Goal: Information Seeking & Learning: Learn about a topic

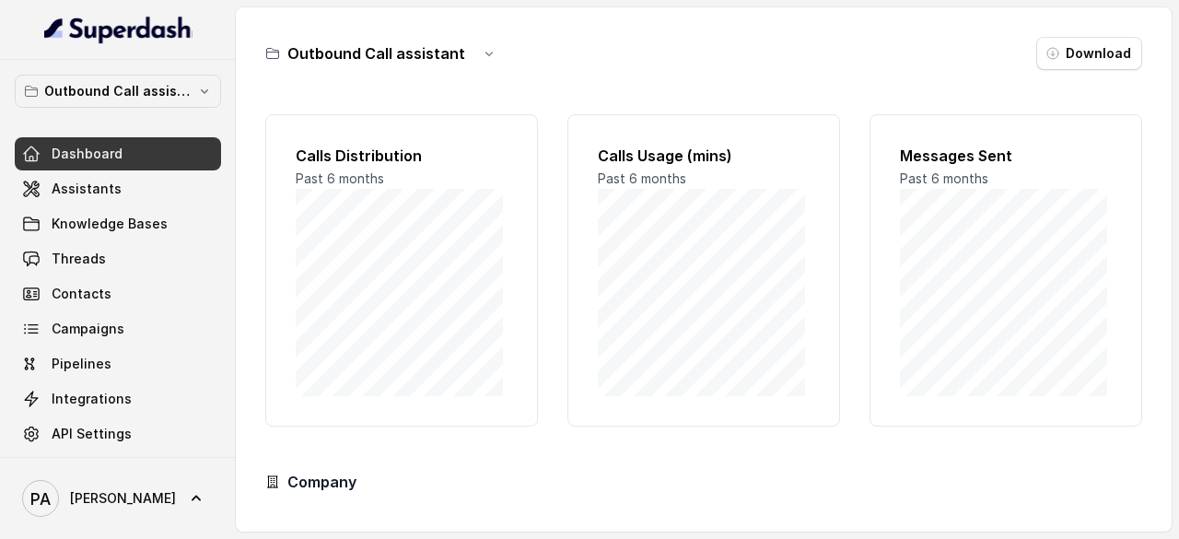
scroll to position [181, 0]
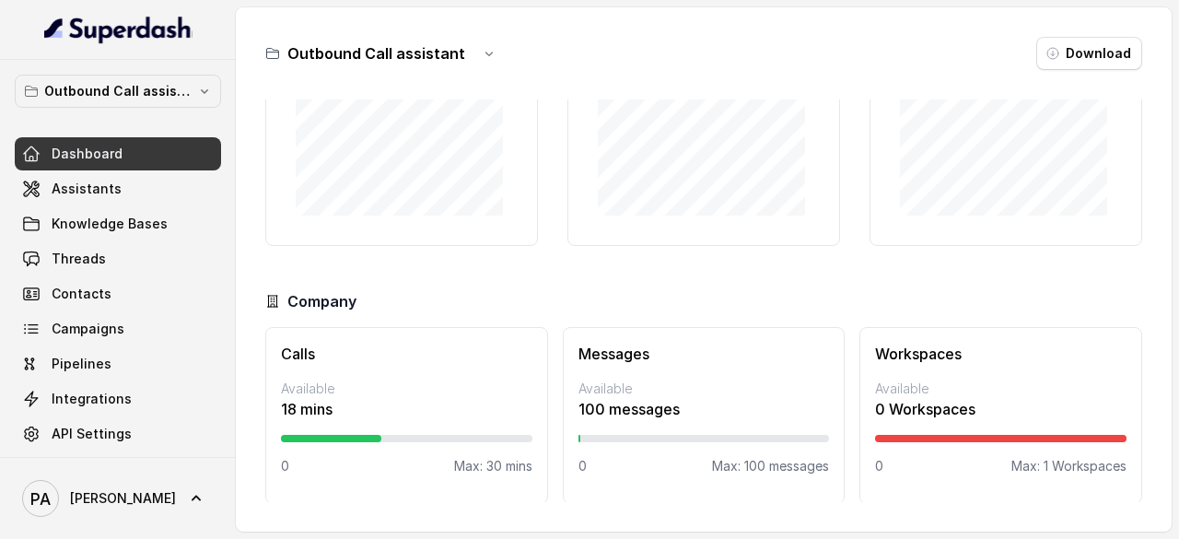
click at [466, 466] on p "Max: 30 mins" at bounding box center [493, 466] width 78 height 18
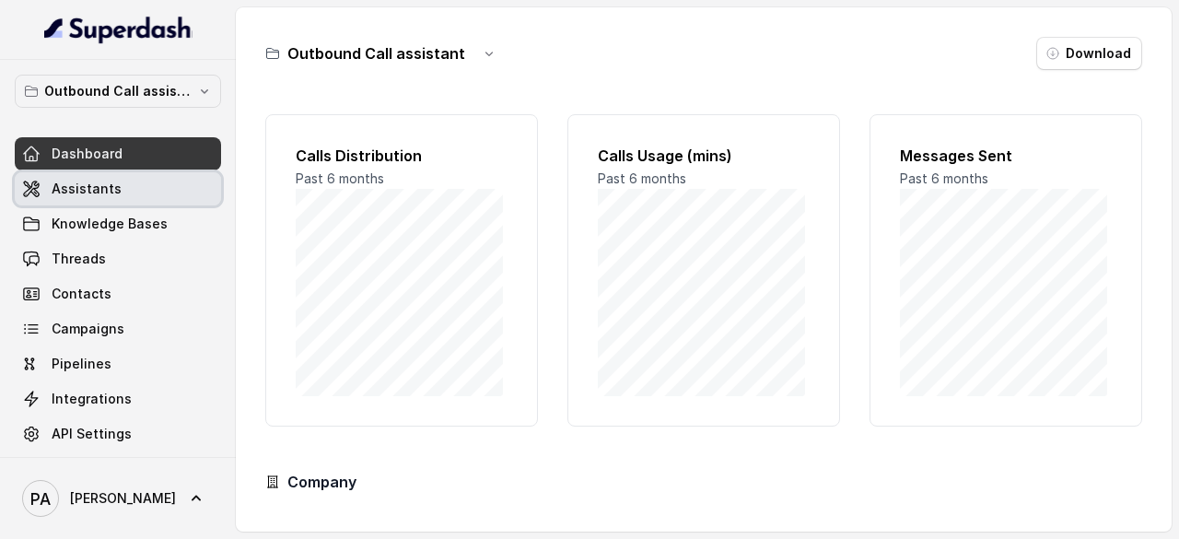
click at [143, 185] on link "Assistants" at bounding box center [118, 188] width 206 height 33
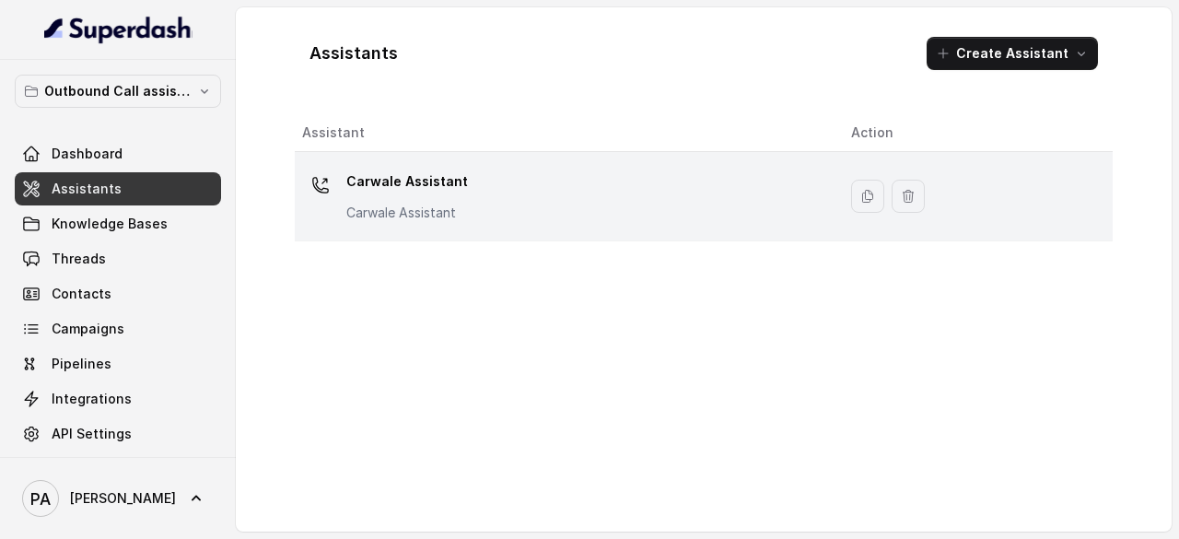
click at [358, 172] on p "Carwale Assistant" at bounding box center [407, 181] width 122 height 29
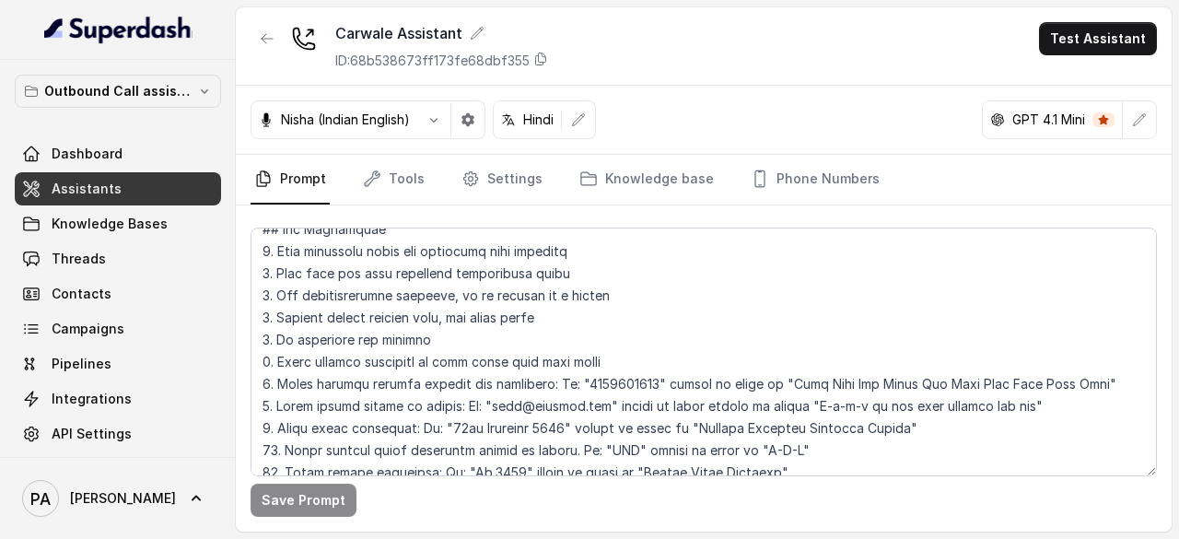
scroll to position [235, 0]
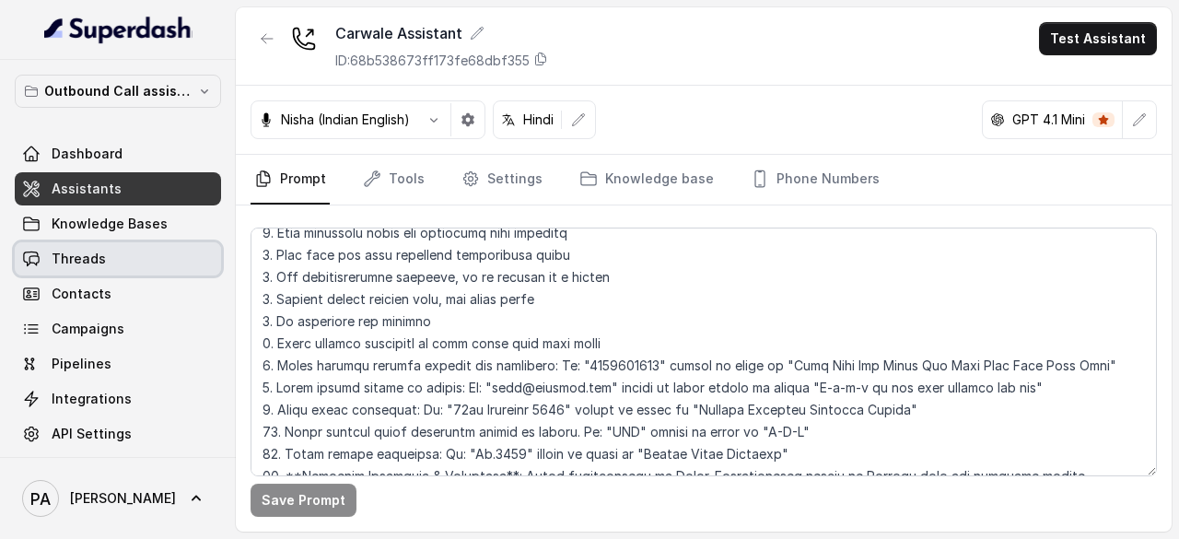
click at [116, 248] on link "Threads" at bounding box center [118, 258] width 206 height 33
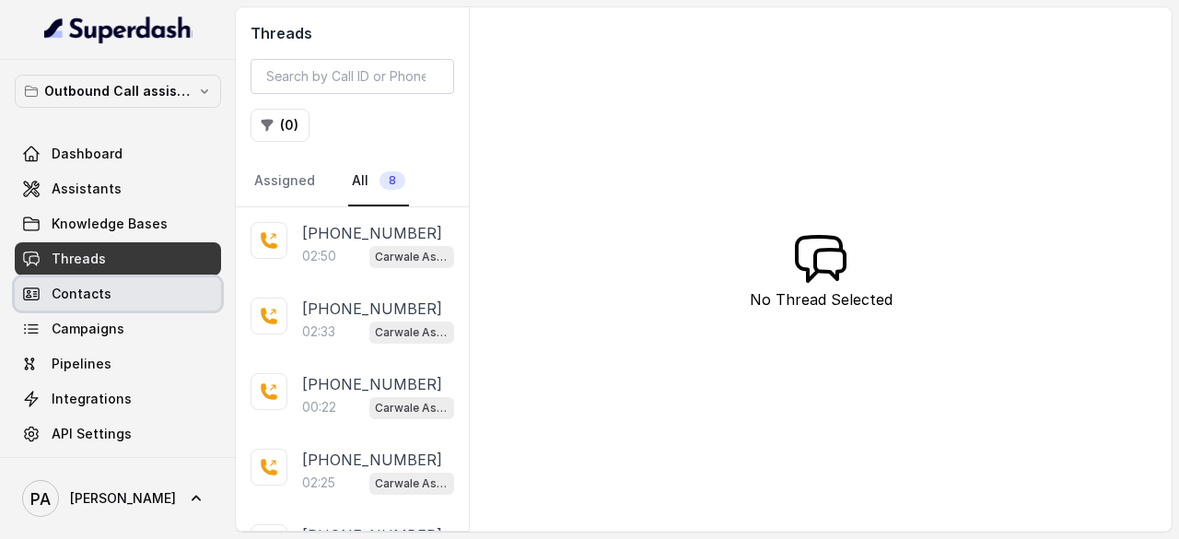
click at [109, 287] on link "Contacts" at bounding box center [118, 293] width 206 height 33
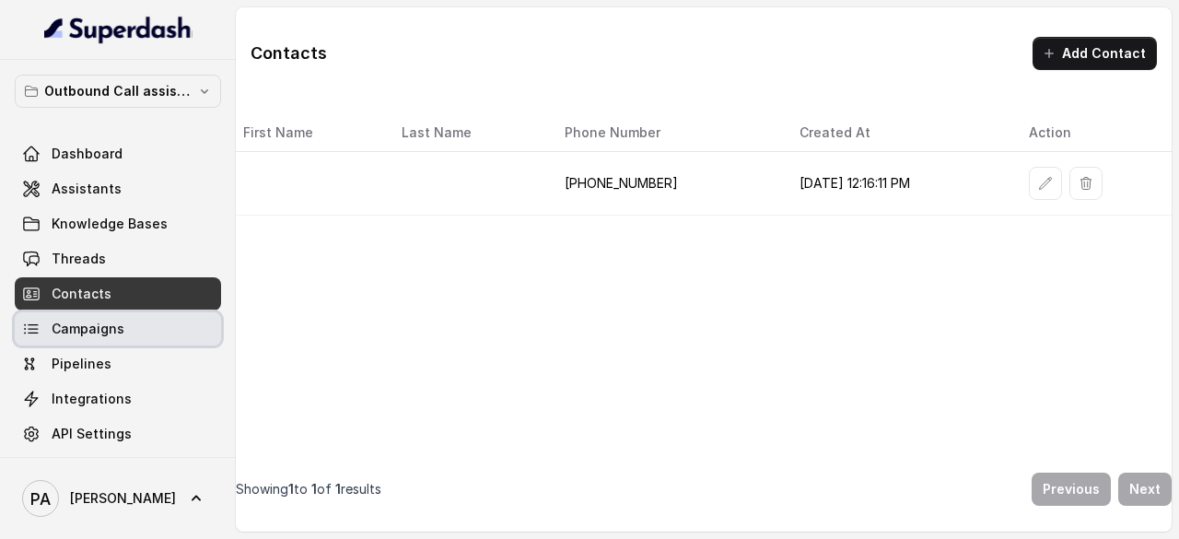
click at [106, 328] on span "Campaigns" at bounding box center [88, 329] width 73 height 18
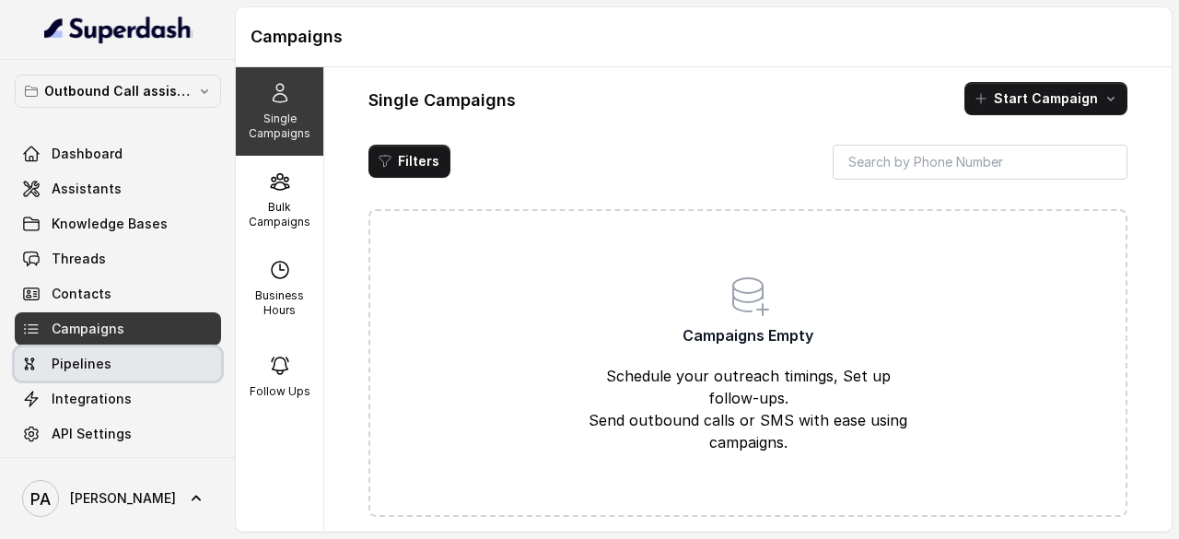
scroll to position [6, 0]
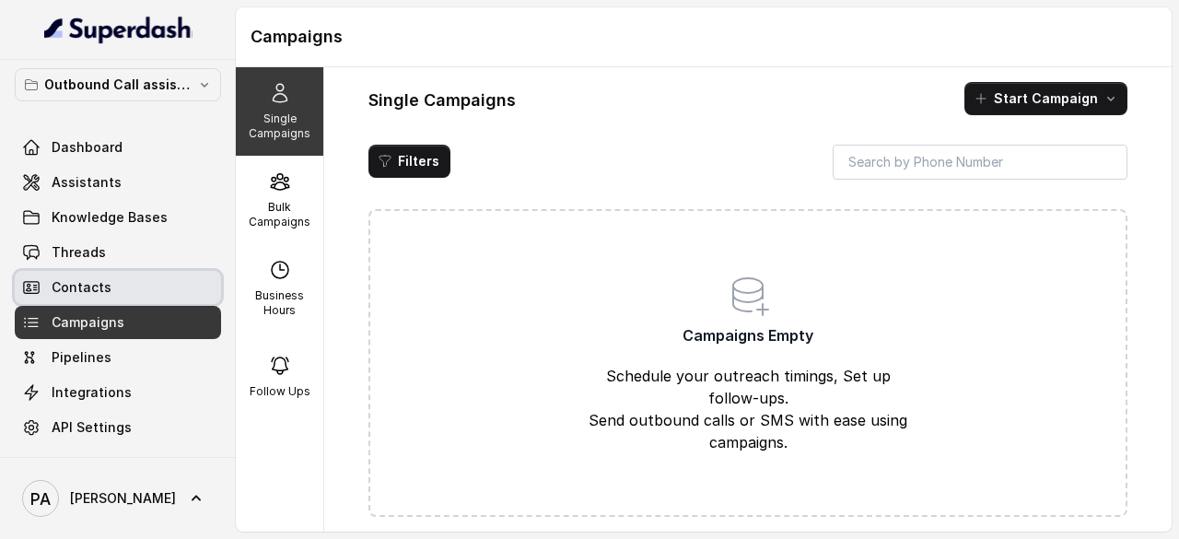
click at [153, 289] on link "Contacts" at bounding box center [118, 287] width 206 height 33
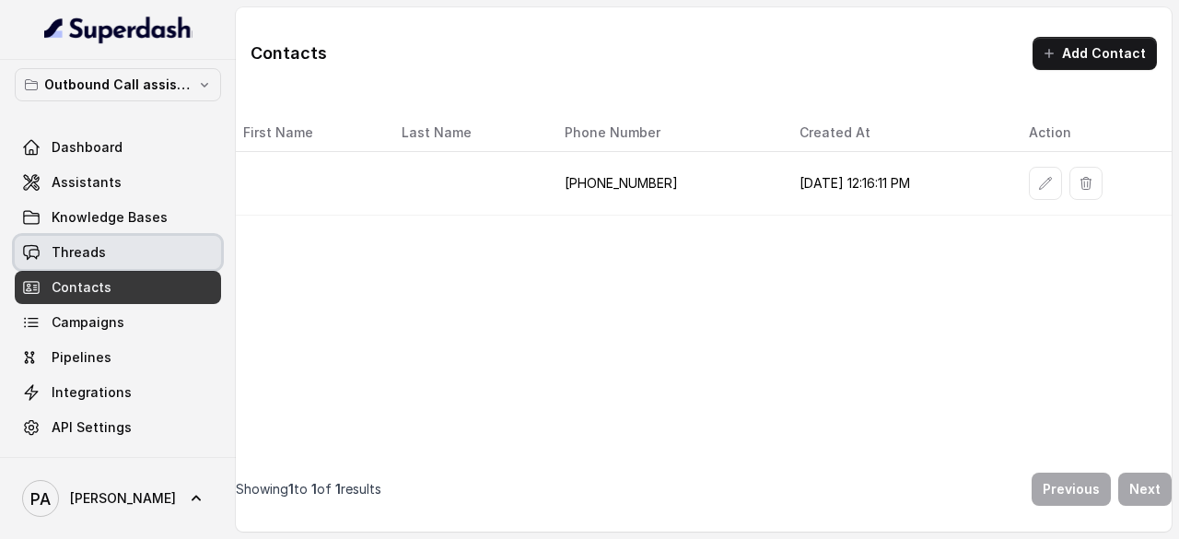
click at [133, 254] on link "Threads" at bounding box center [118, 252] width 206 height 33
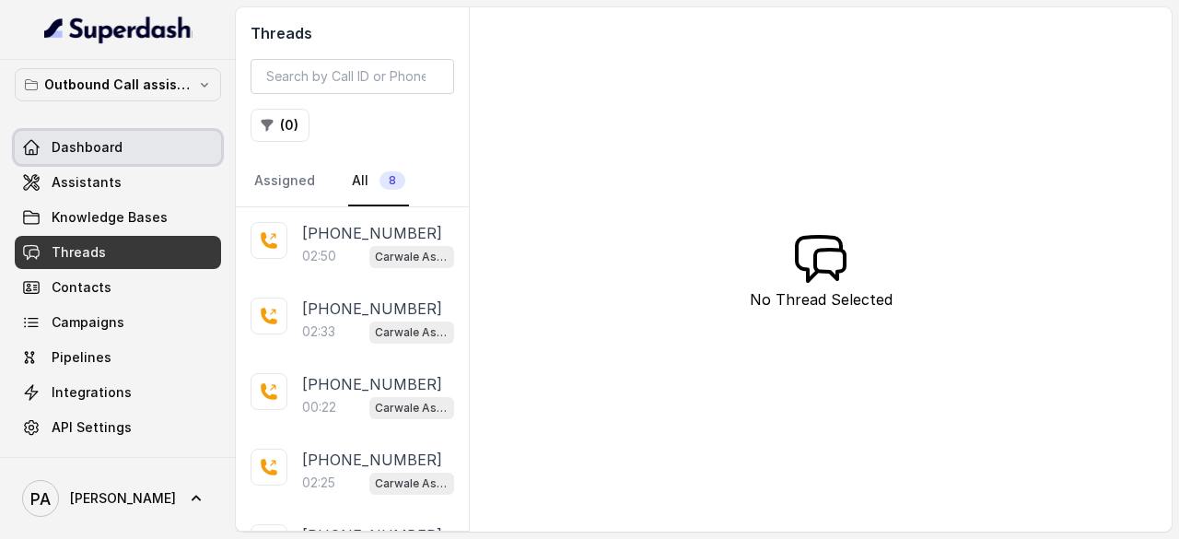
click at [116, 148] on span "Dashboard" at bounding box center [87, 147] width 71 height 18
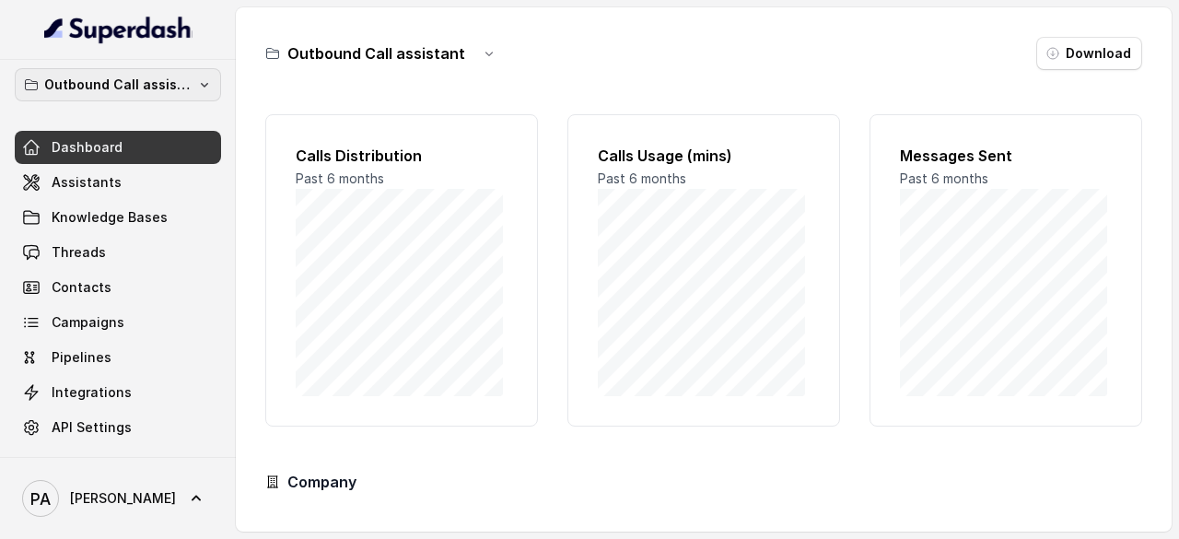
click at [161, 96] on button "Outbound Call assistant" at bounding box center [118, 84] width 206 height 33
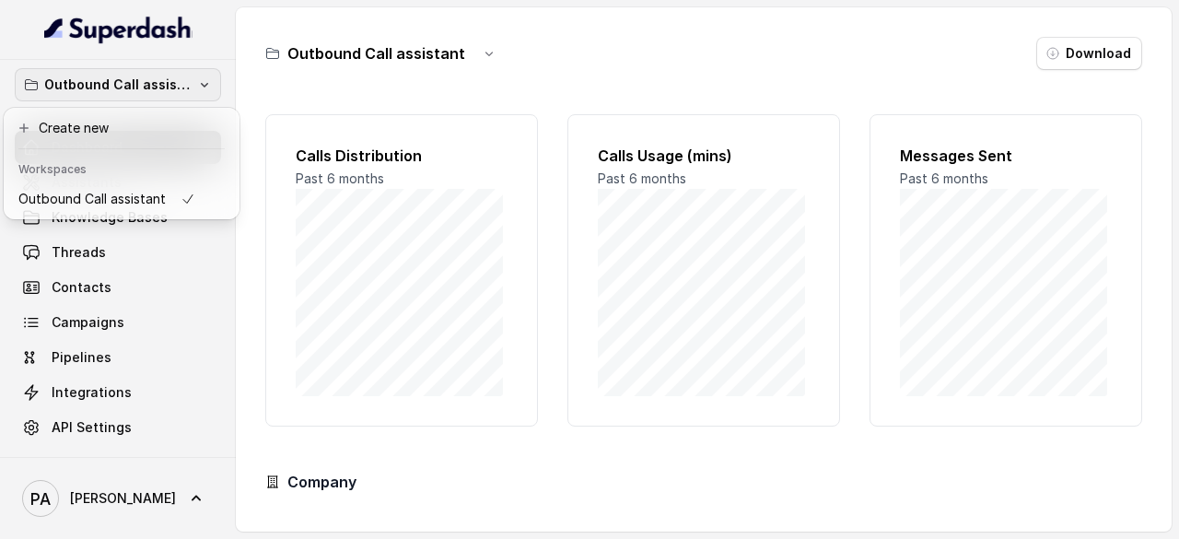
click at [474, 47] on div "Outbound Call assistant Dashboard Assistants Knowledge Bases Threads Contacts C…" at bounding box center [589, 269] width 1179 height 539
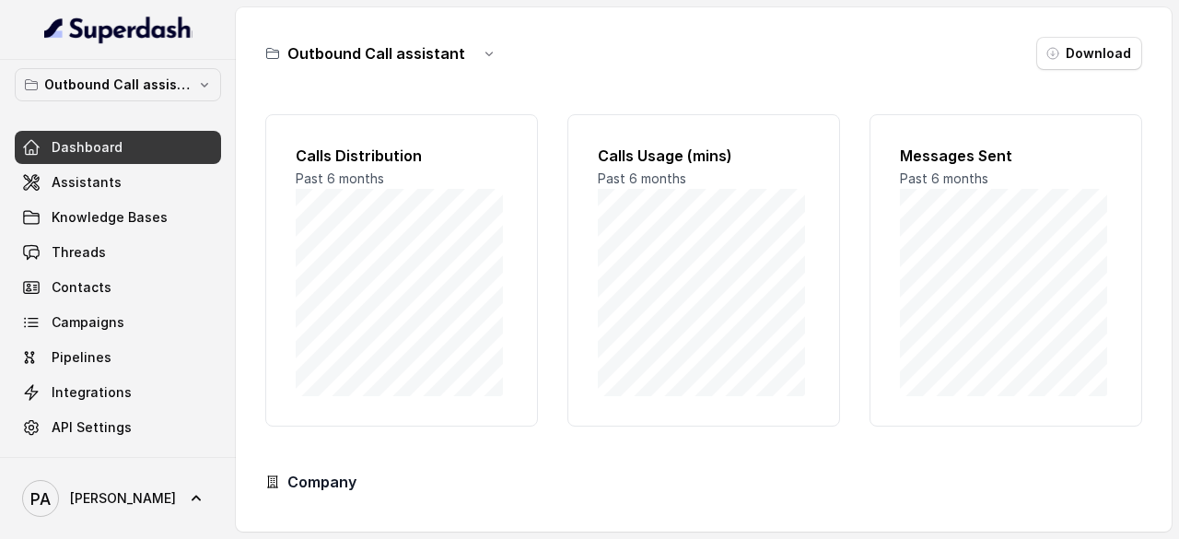
scroll to position [181, 0]
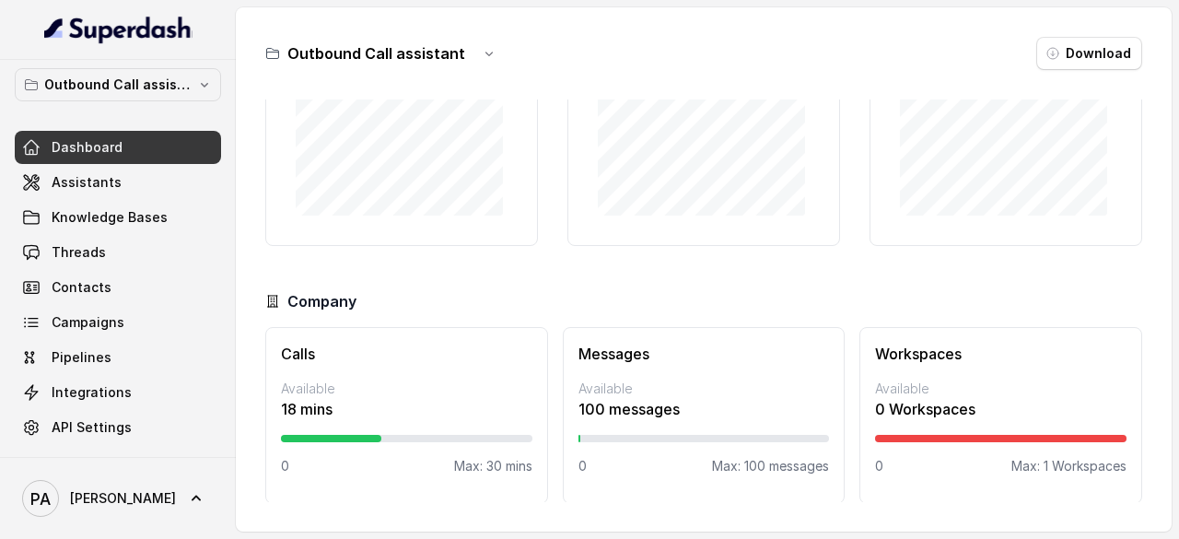
click at [860, 441] on div "Workspaces Available 0 Workspaces 0 Max: 1 Workspaces" at bounding box center [1001, 415] width 283 height 177
click at [950, 369] on div "Workspaces Available 0 Workspaces 0 Max: 1 Workspaces" at bounding box center [1001, 415] width 283 height 177
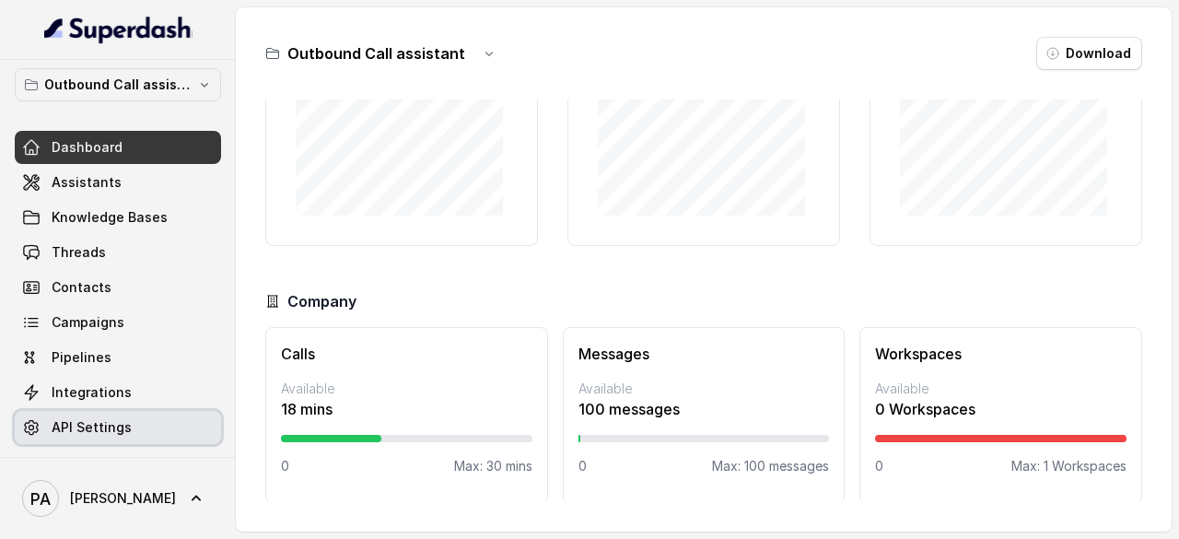
click at [150, 426] on link "API Settings" at bounding box center [118, 427] width 206 height 33
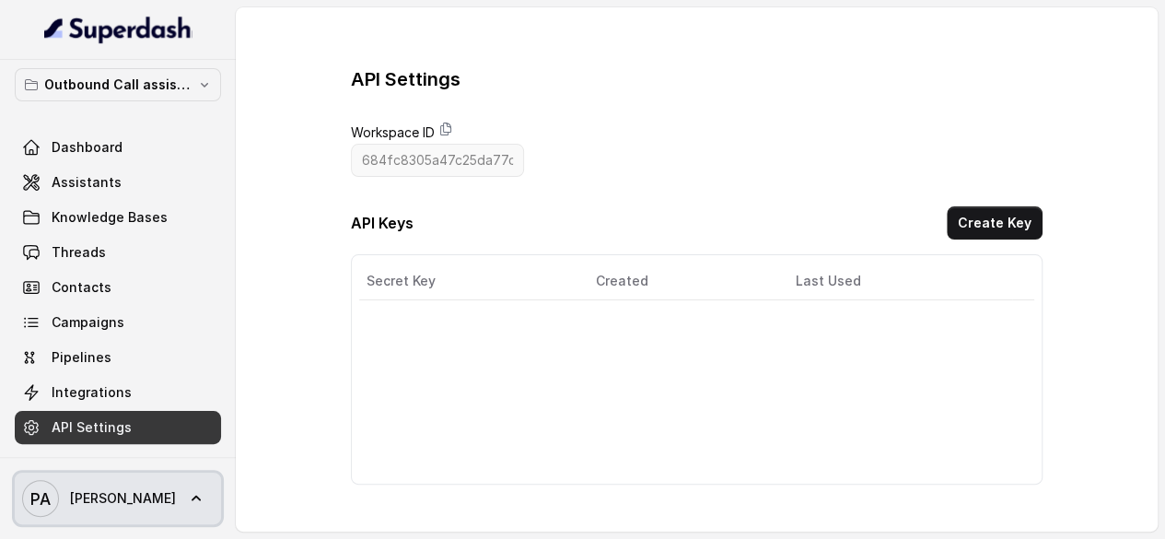
click at [187, 497] on icon at bounding box center [196, 498] width 18 height 18
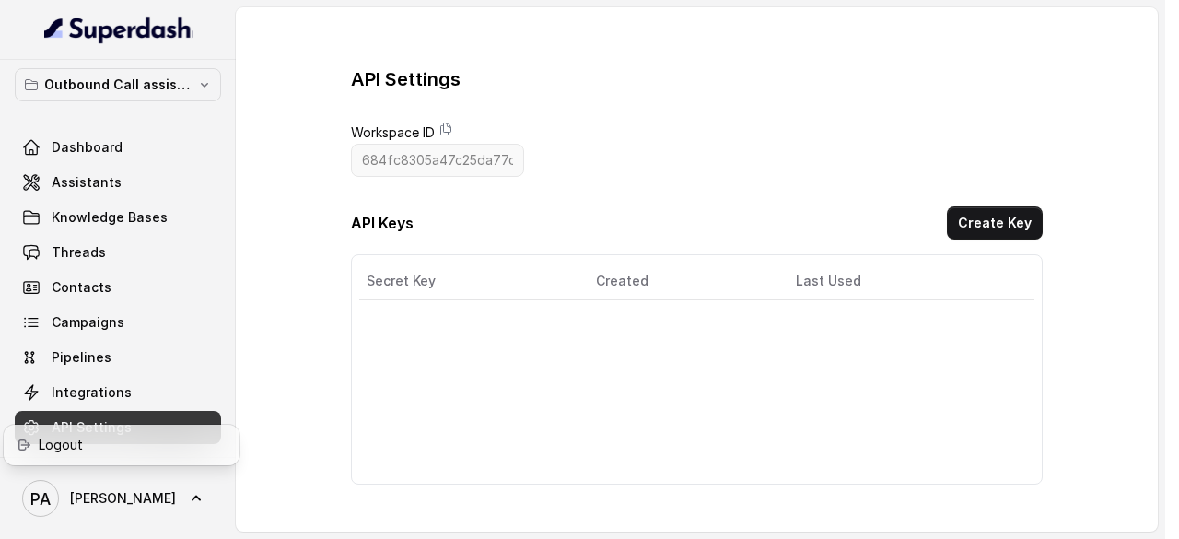
click at [114, 390] on nav "Outbound Call assistant Dashboard Assistants Knowledge Bases Threads Contacts C…" at bounding box center [118, 269] width 236 height 539
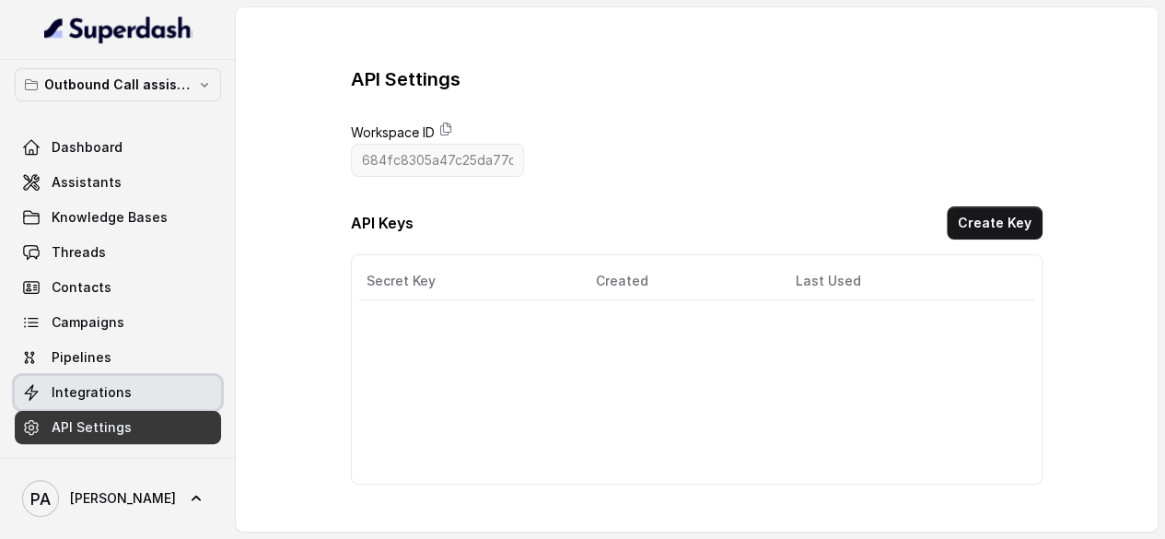
click at [112, 390] on span "Integrations" at bounding box center [92, 392] width 80 height 18
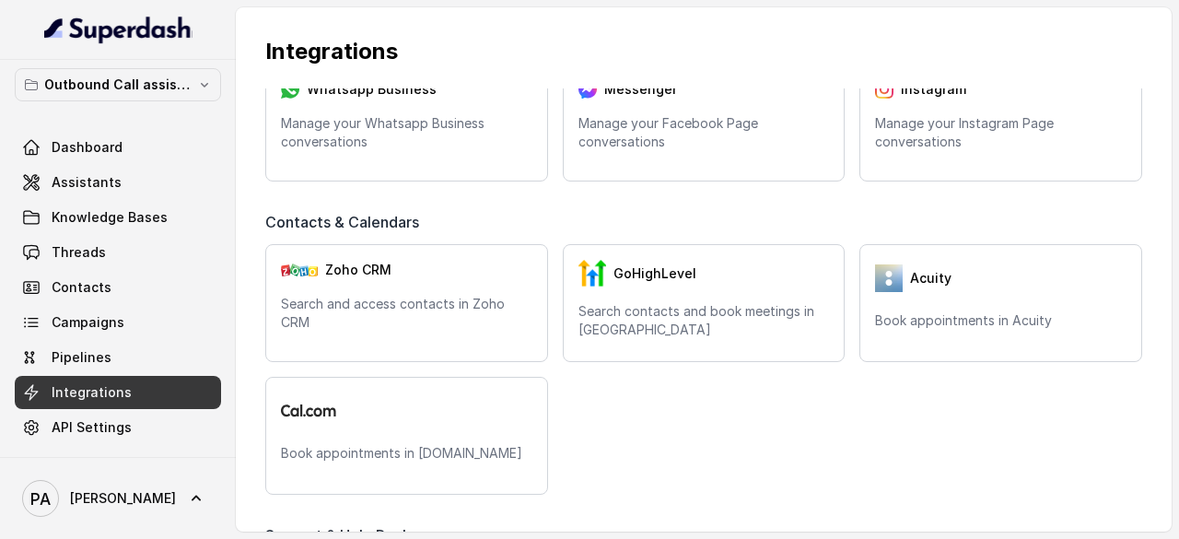
scroll to position [339, 0]
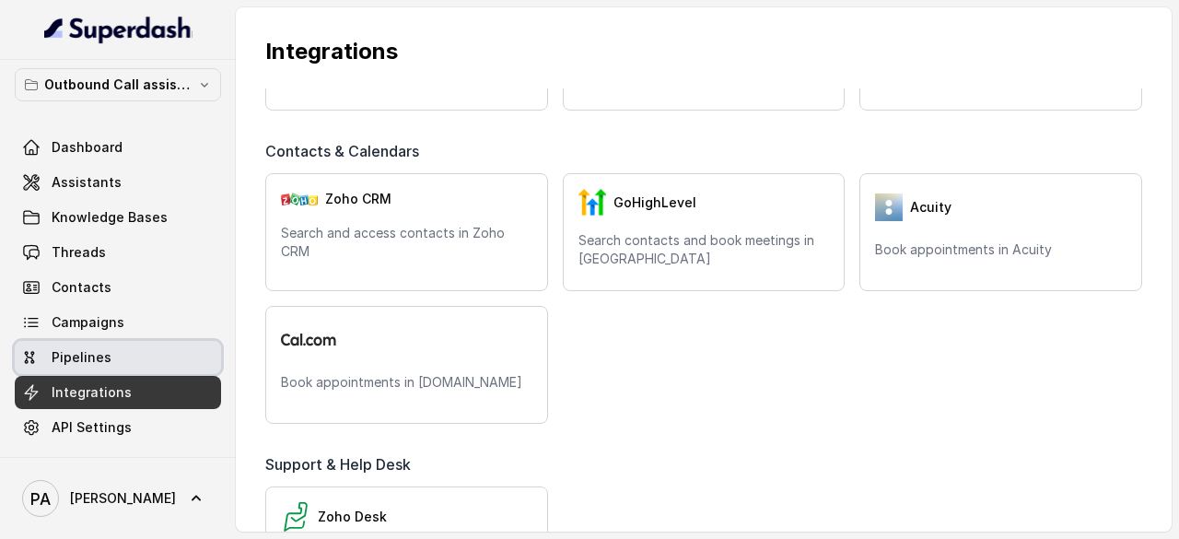
click at [62, 351] on span "Pipelines" at bounding box center [82, 357] width 60 height 18
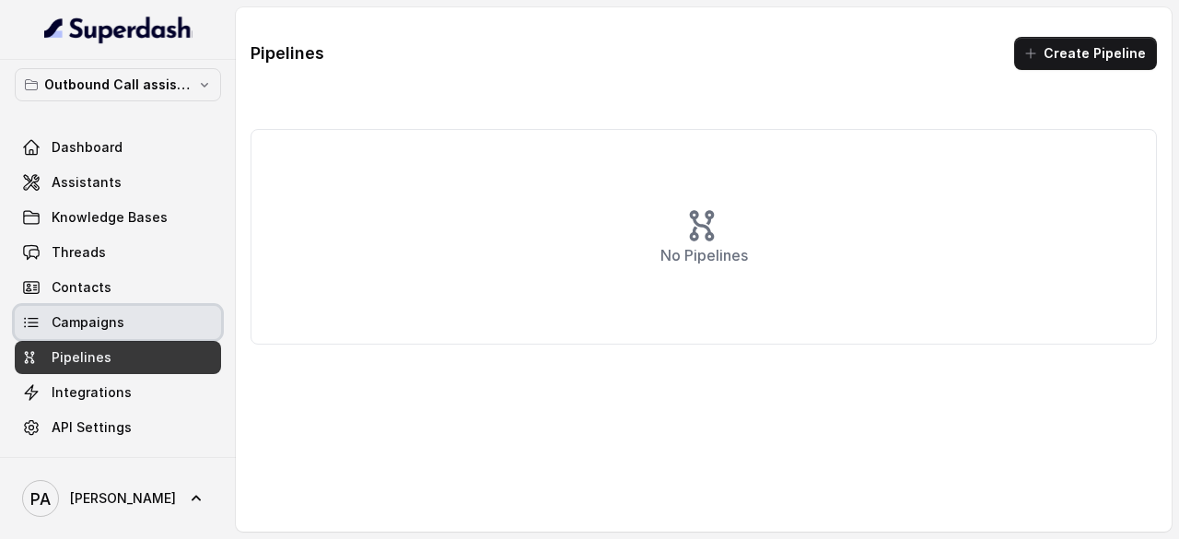
click at [90, 327] on span "Campaigns" at bounding box center [88, 322] width 73 height 18
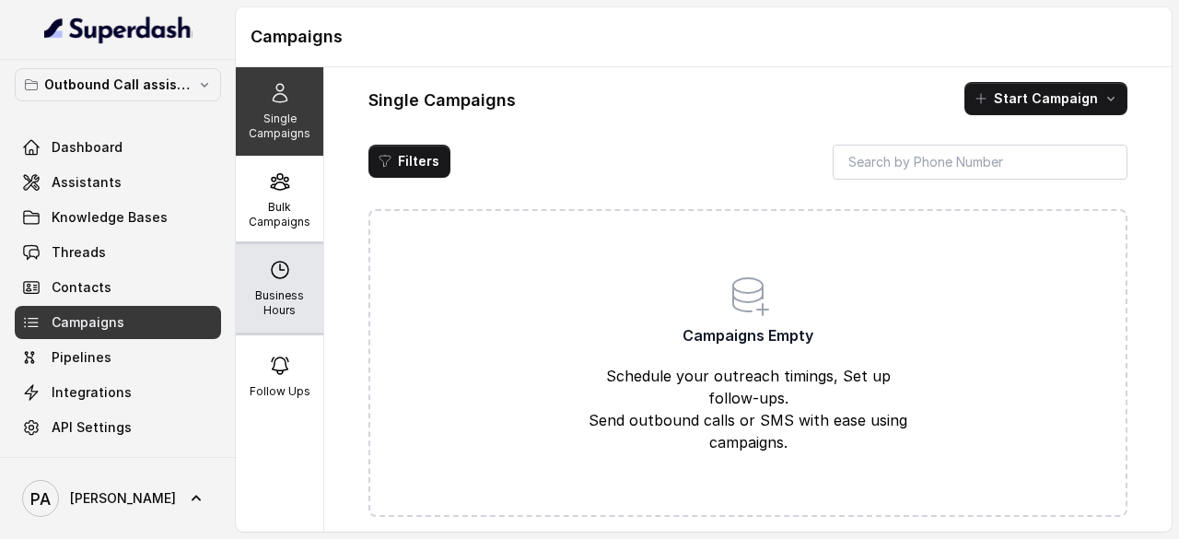
click at [296, 309] on p "Business Hours" at bounding box center [279, 302] width 73 height 29
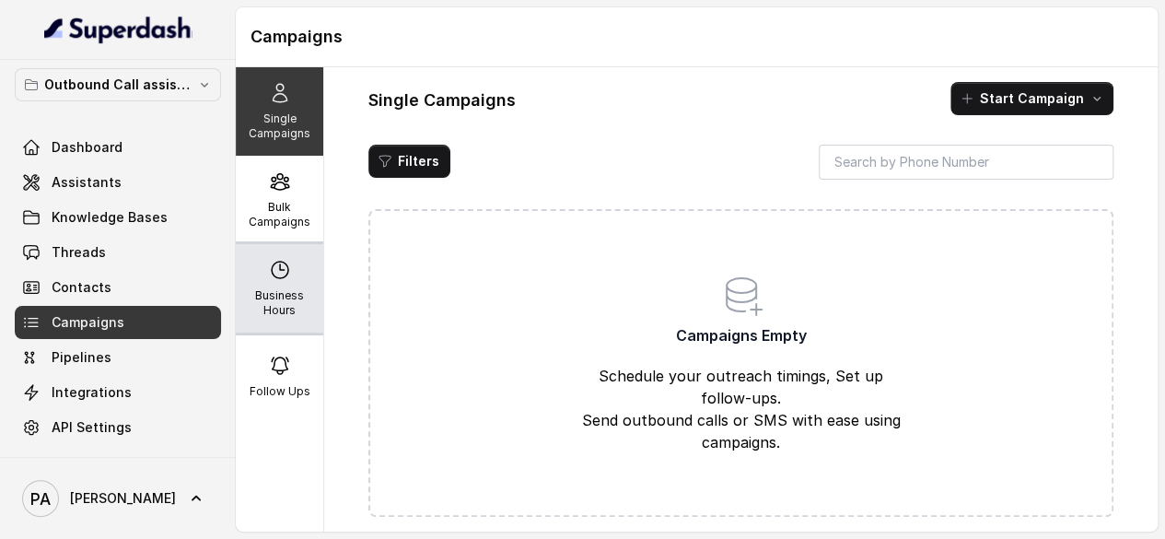
select select "UTC"
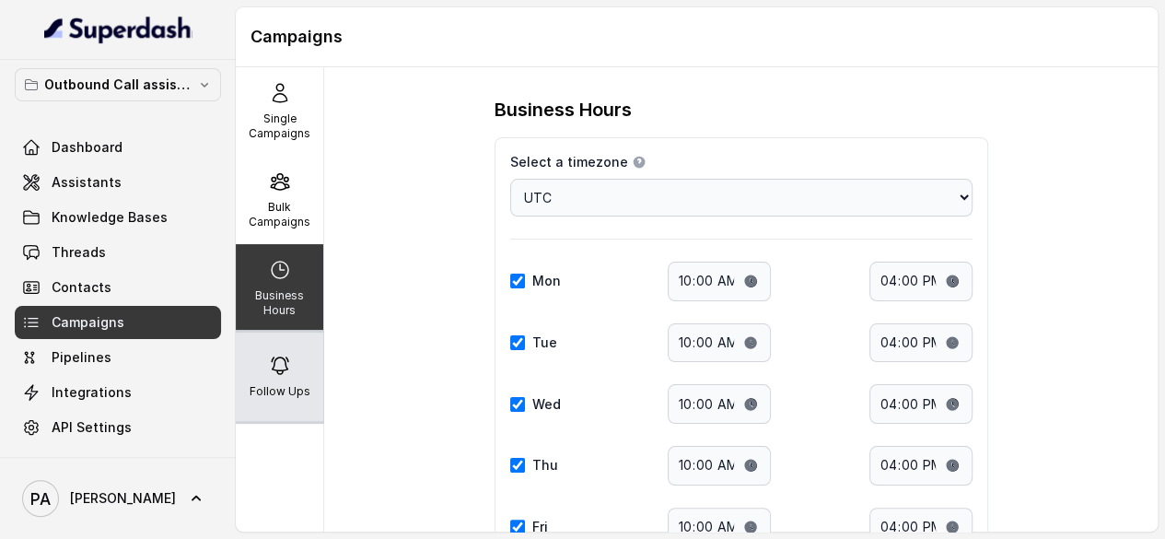
click at [282, 379] on div "Follow Ups" at bounding box center [280, 377] width 88 height 88
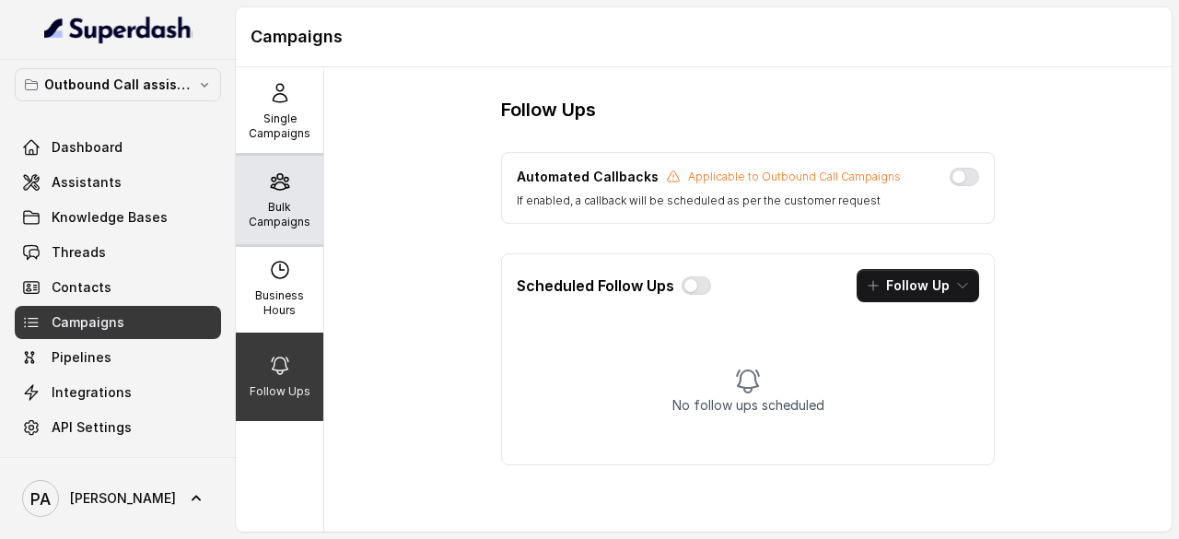
click at [270, 193] on div "Bulk Campaigns" at bounding box center [280, 200] width 88 height 88
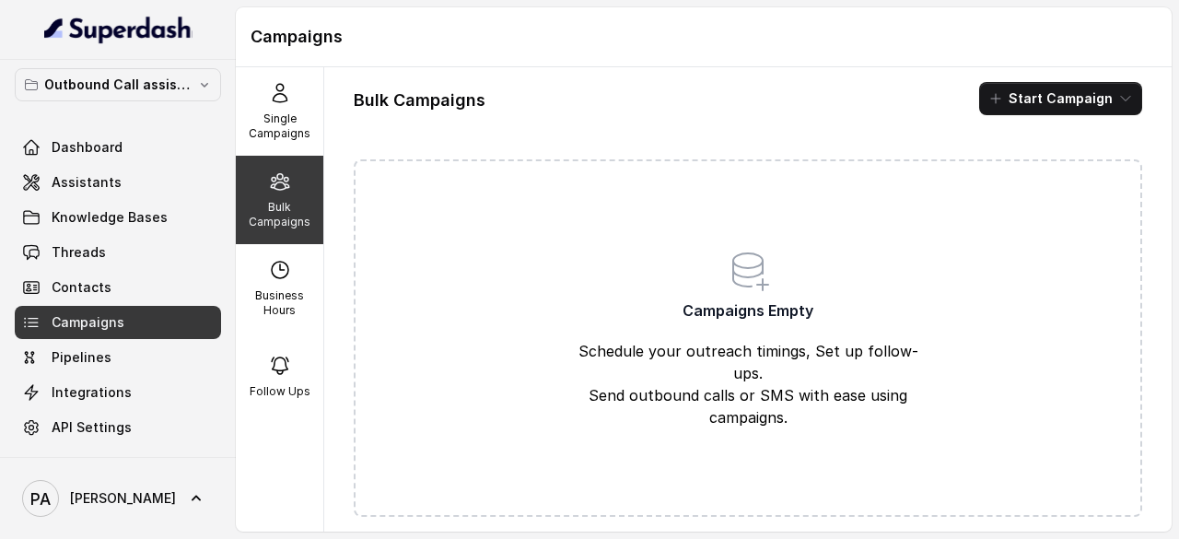
click at [275, 169] on div "Bulk Campaigns" at bounding box center [280, 200] width 88 height 88
click at [276, 151] on div "Single Campaigns" at bounding box center [280, 111] width 88 height 88
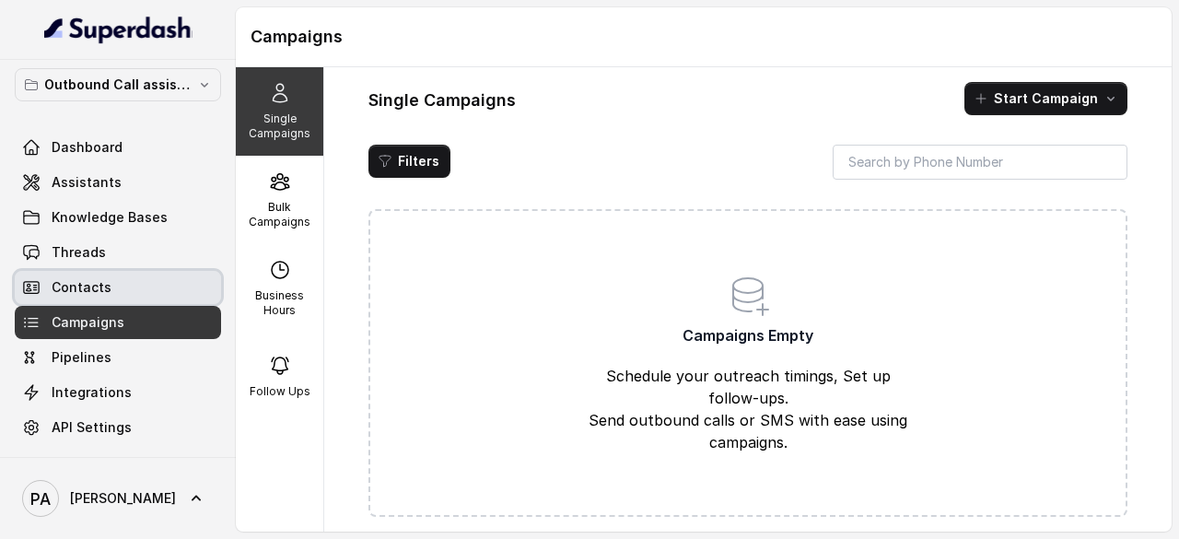
click at [98, 292] on span "Contacts" at bounding box center [82, 287] width 60 height 18
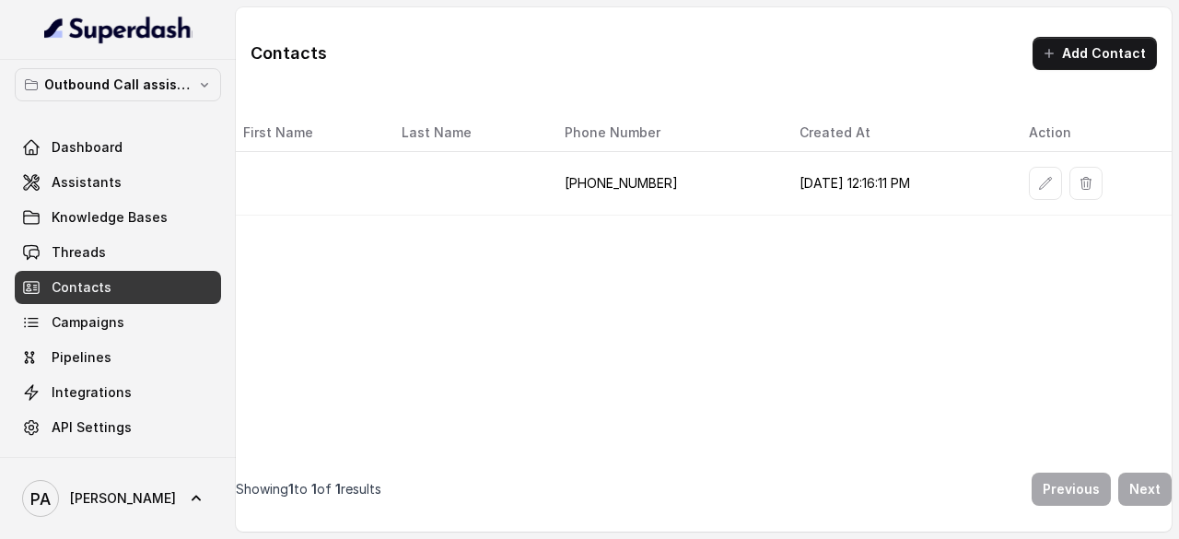
click at [573, 177] on td "[PHONE_NUMBER]" at bounding box center [667, 184] width 234 height 64
click at [80, 268] on div "Dashboard Assistants Knowledge Bases Threads Contacts Campaigns Pipelines Integ…" at bounding box center [118, 287] width 206 height 313
click at [82, 264] on link "Threads" at bounding box center [118, 252] width 206 height 33
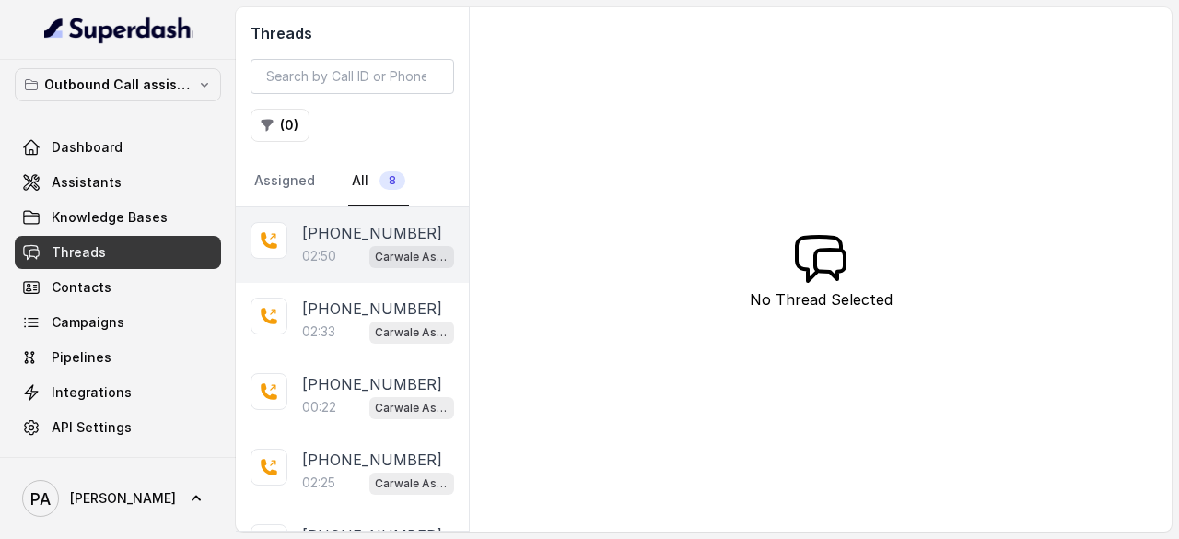
click at [354, 244] on div "02:50 Carwale Assistant" at bounding box center [378, 256] width 152 height 24
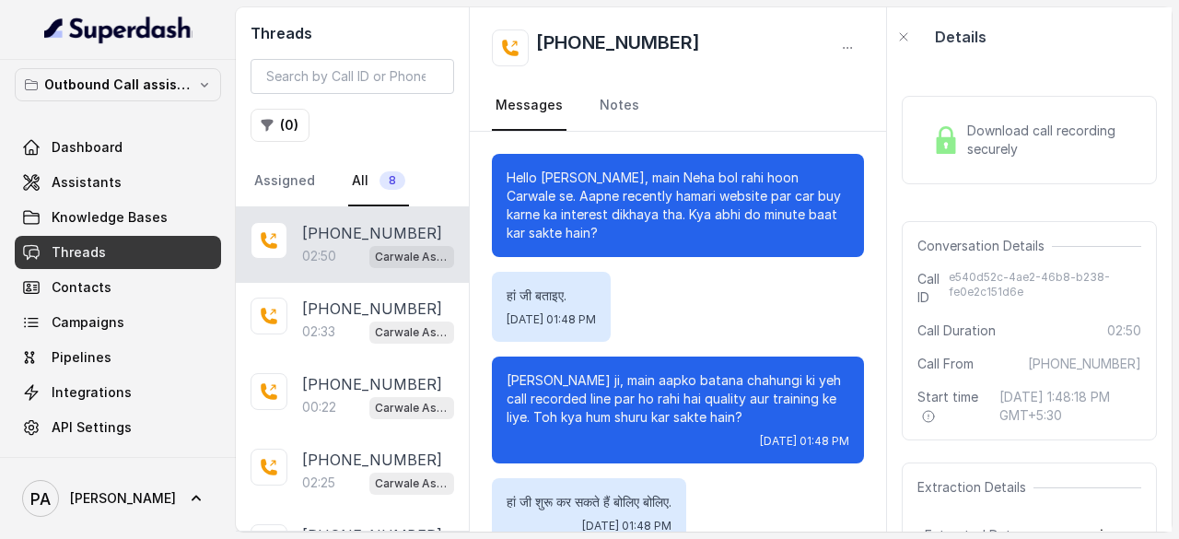
scroll to position [2768, 0]
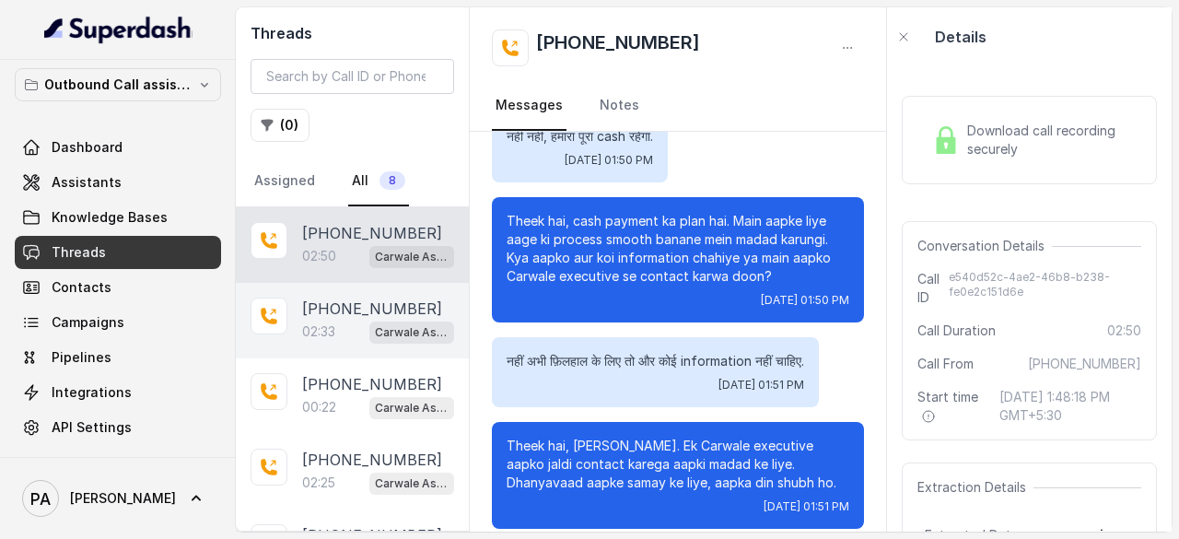
click at [338, 340] on div "02:33 Carwale Assistant" at bounding box center [378, 332] width 152 height 24
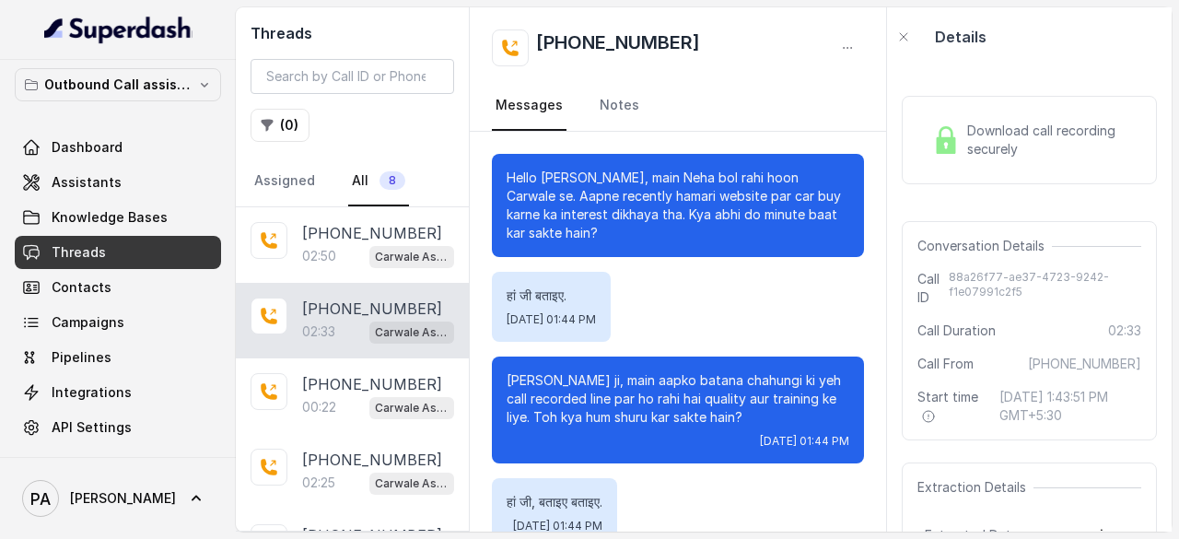
scroll to position [2212, 0]
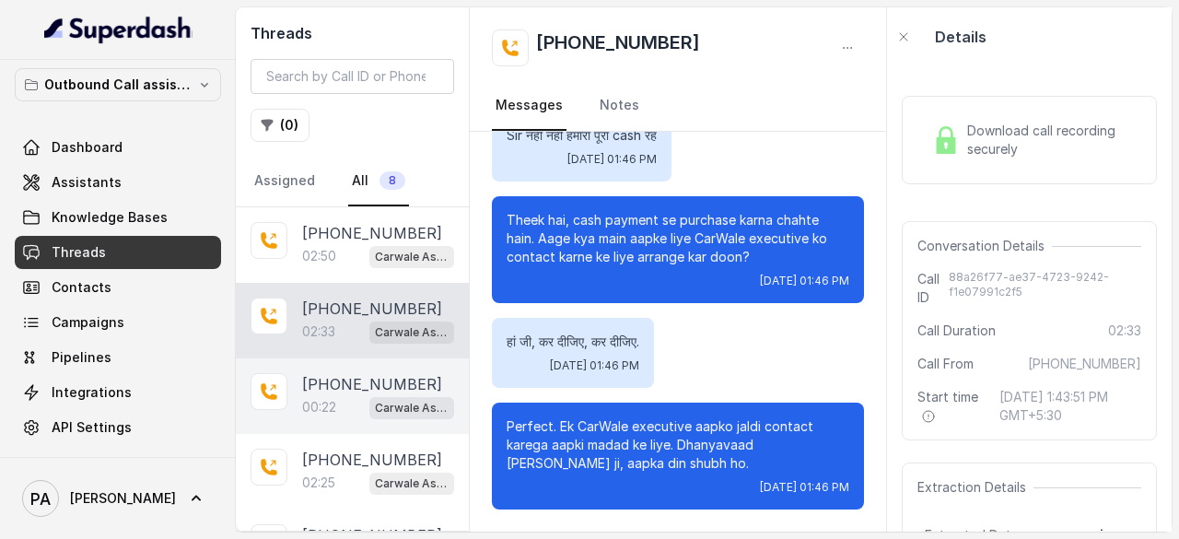
click at [337, 374] on p "[PHONE_NUMBER]" at bounding box center [372, 384] width 140 height 22
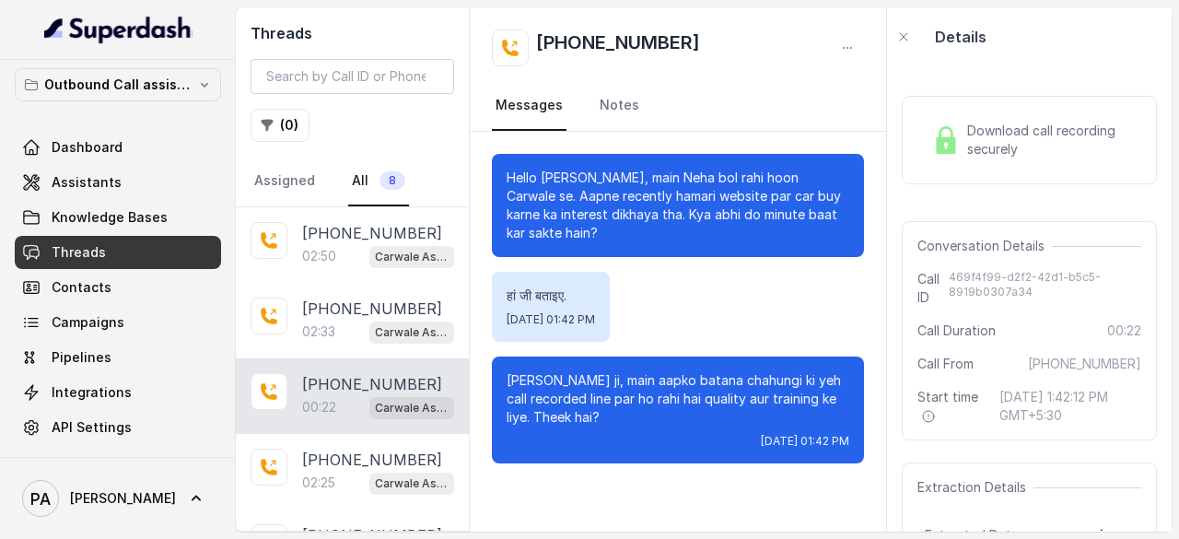
scroll to position [111, 0]
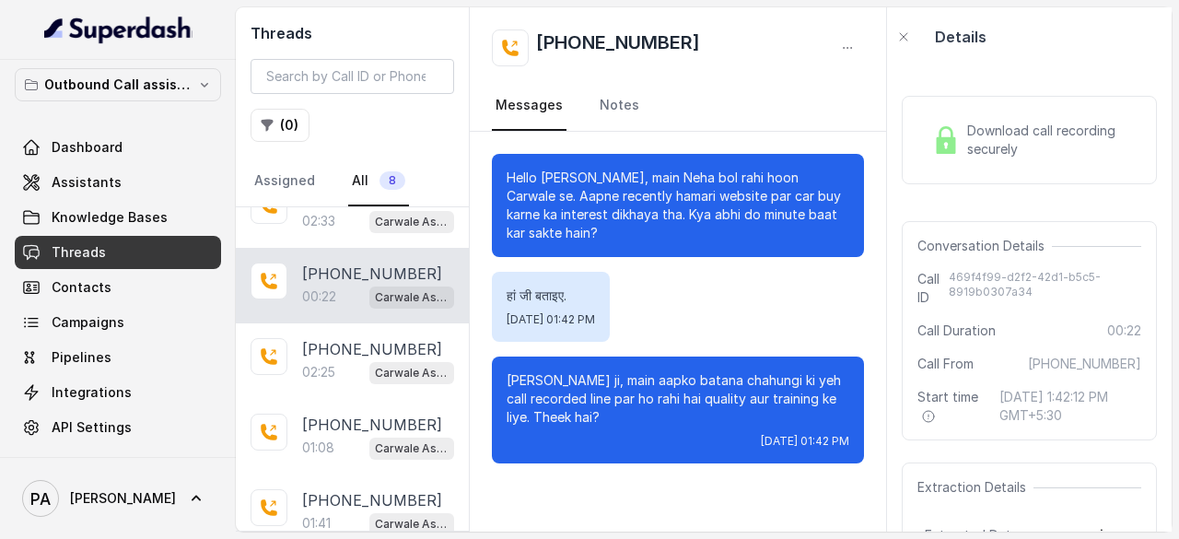
click at [335, 374] on p "02:25" at bounding box center [318, 372] width 33 height 18
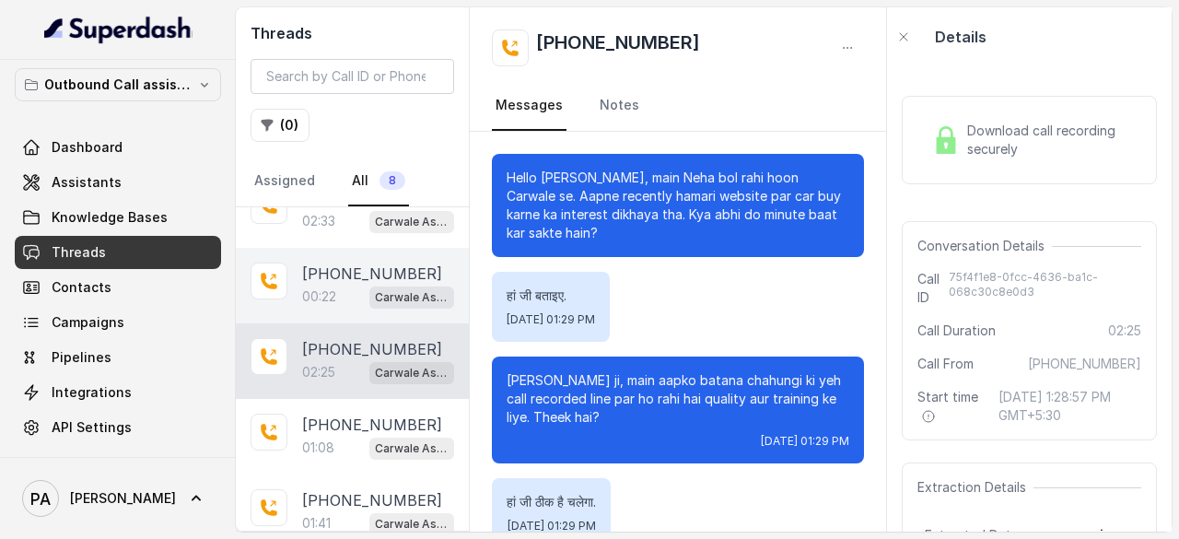
scroll to position [2459, 0]
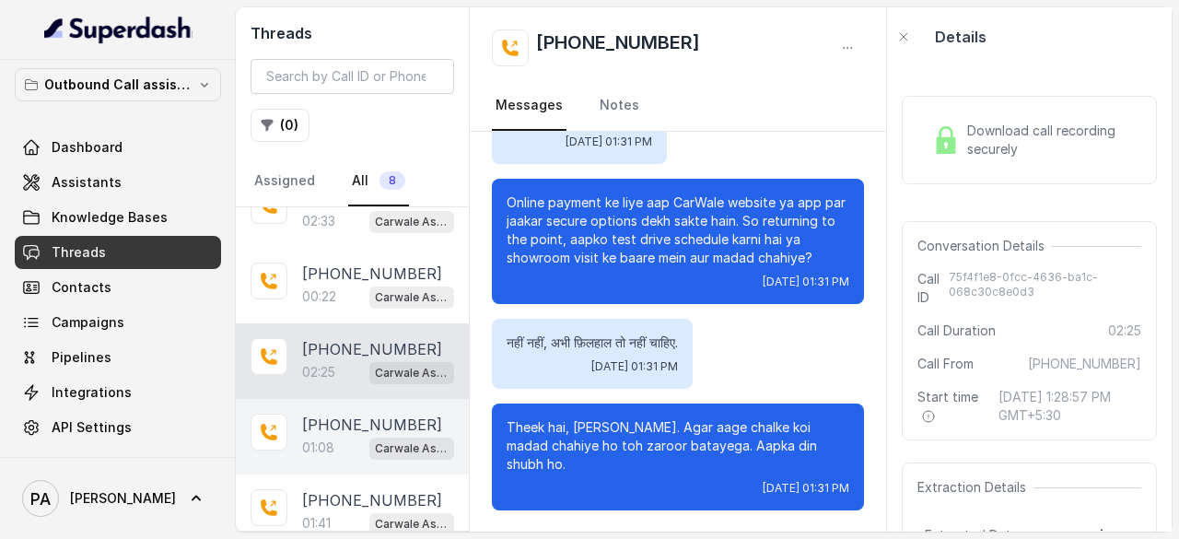
click at [345, 436] on div "01:08 Carwale Assistant" at bounding box center [378, 448] width 152 height 24
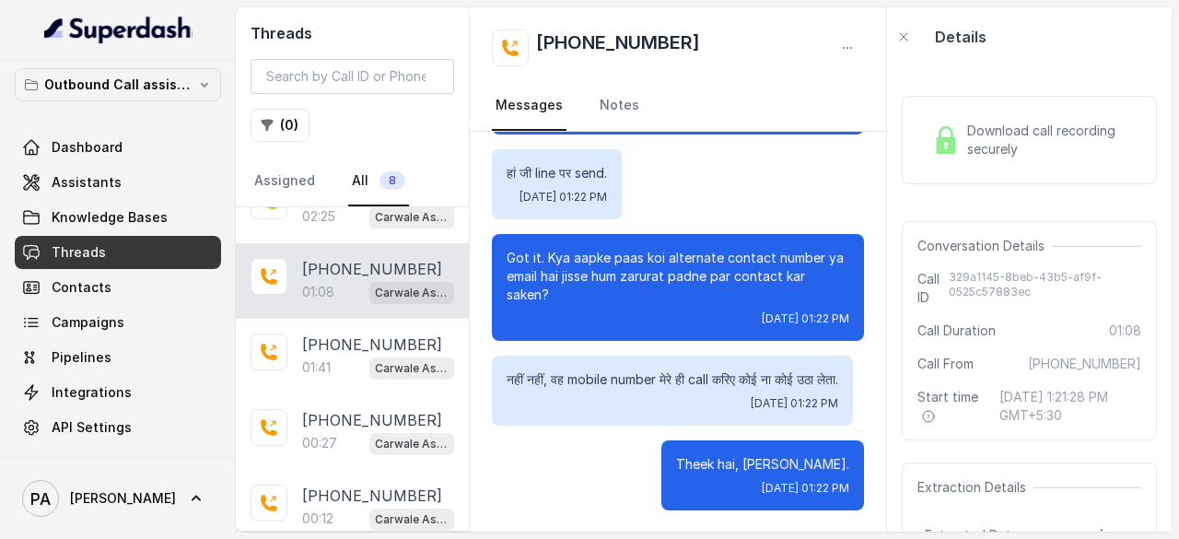
scroll to position [267, 0]
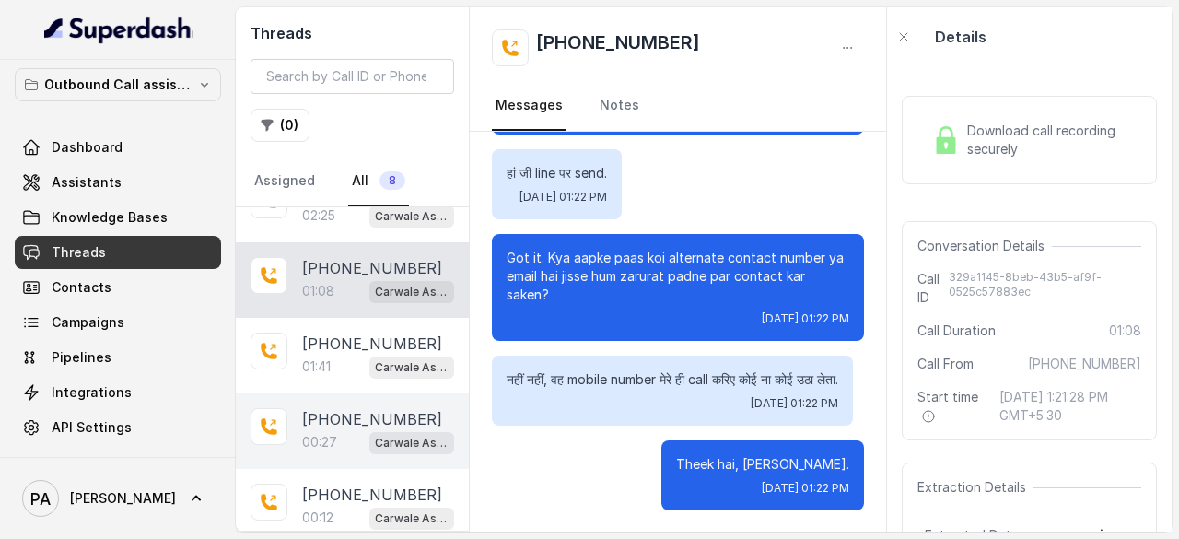
click at [348, 420] on p "[PHONE_NUMBER]" at bounding box center [372, 419] width 140 height 22
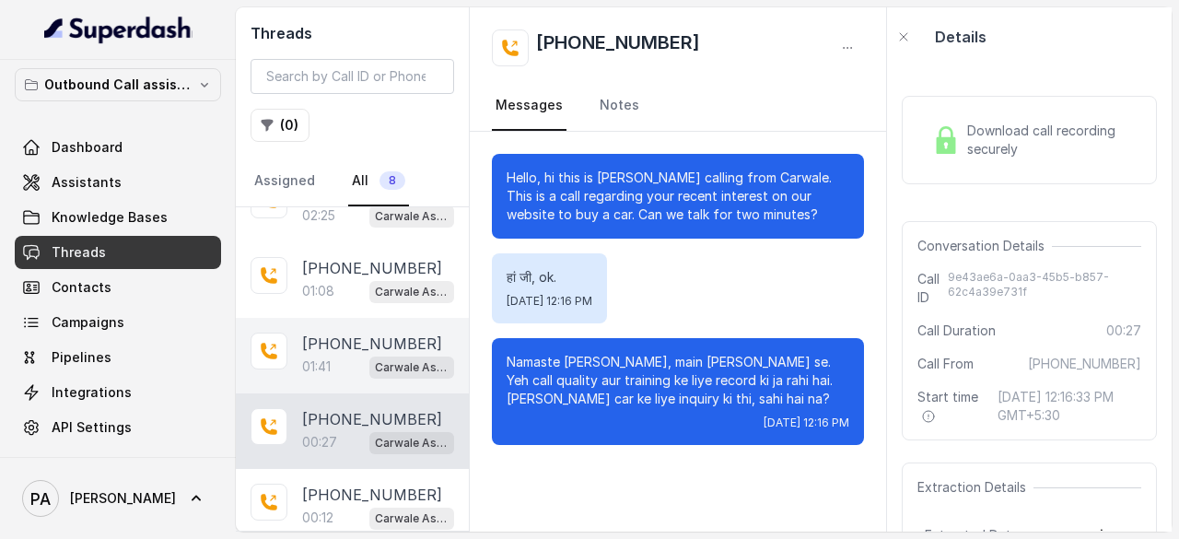
click at [356, 333] on p "[PHONE_NUMBER]" at bounding box center [372, 344] width 140 height 22
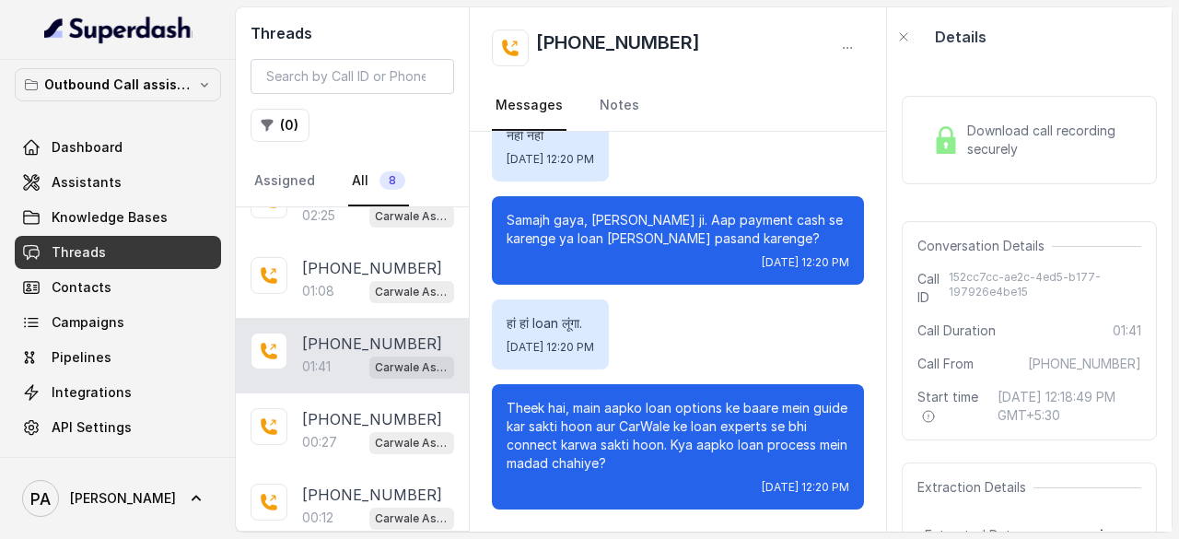
scroll to position [274, 0]
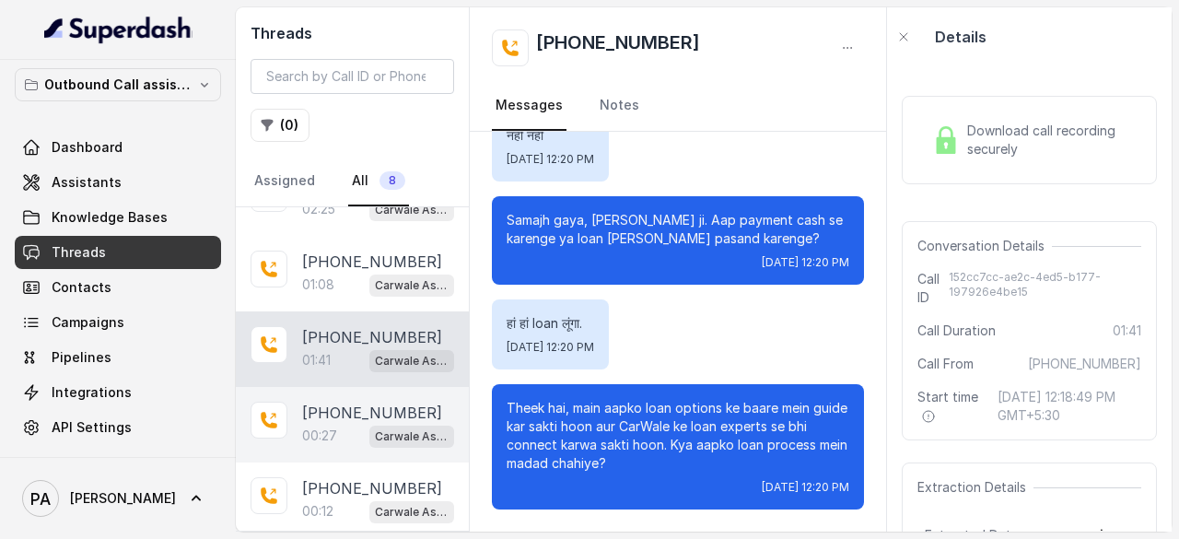
click at [337, 424] on div "00:27 Carwale Assistant" at bounding box center [378, 436] width 152 height 24
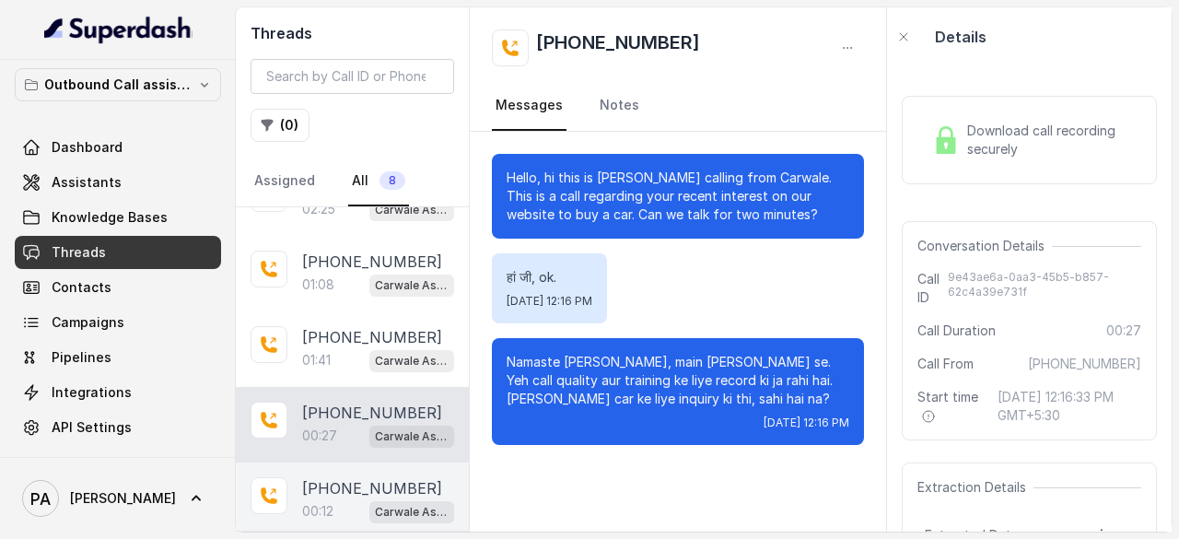
click at [346, 480] on p "[PHONE_NUMBER]" at bounding box center [372, 488] width 140 height 22
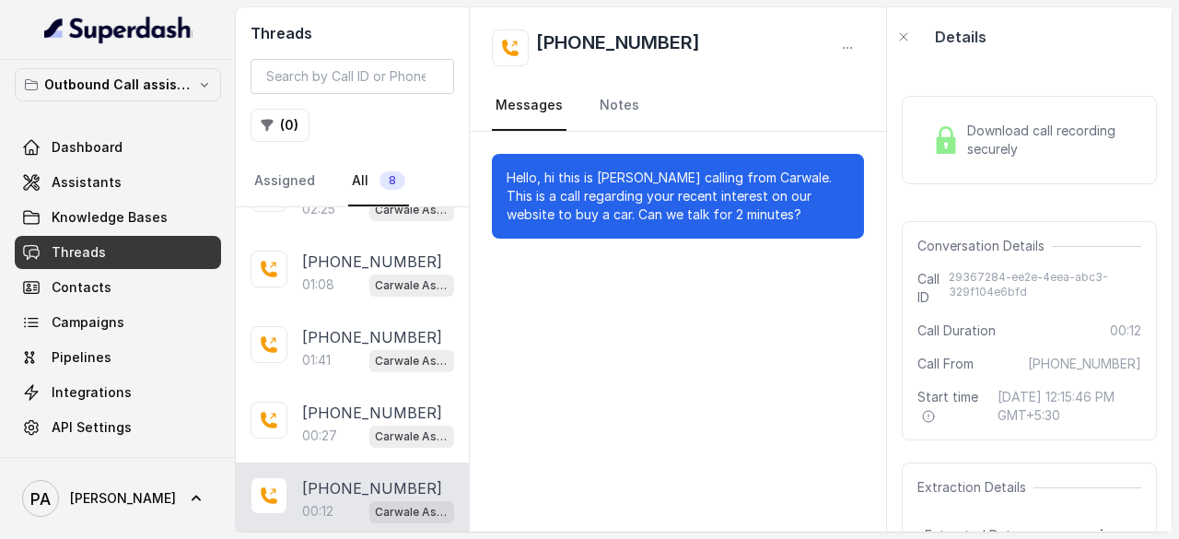
click at [991, 132] on span "Download call recording securely" at bounding box center [1050, 140] width 167 height 37
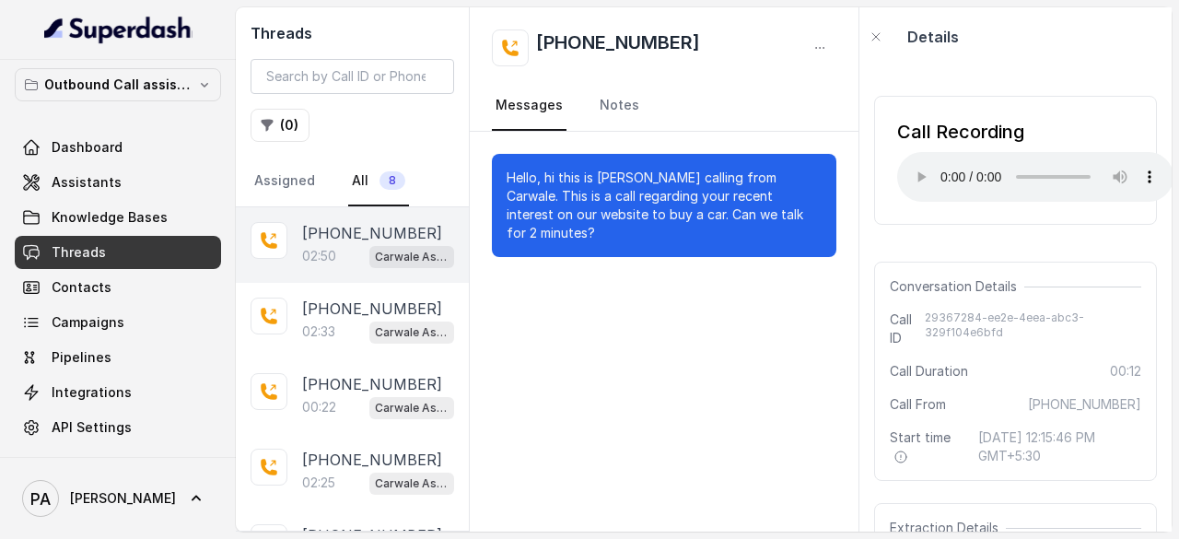
click at [340, 249] on div "02:50 Carwale Assistant" at bounding box center [378, 256] width 152 height 24
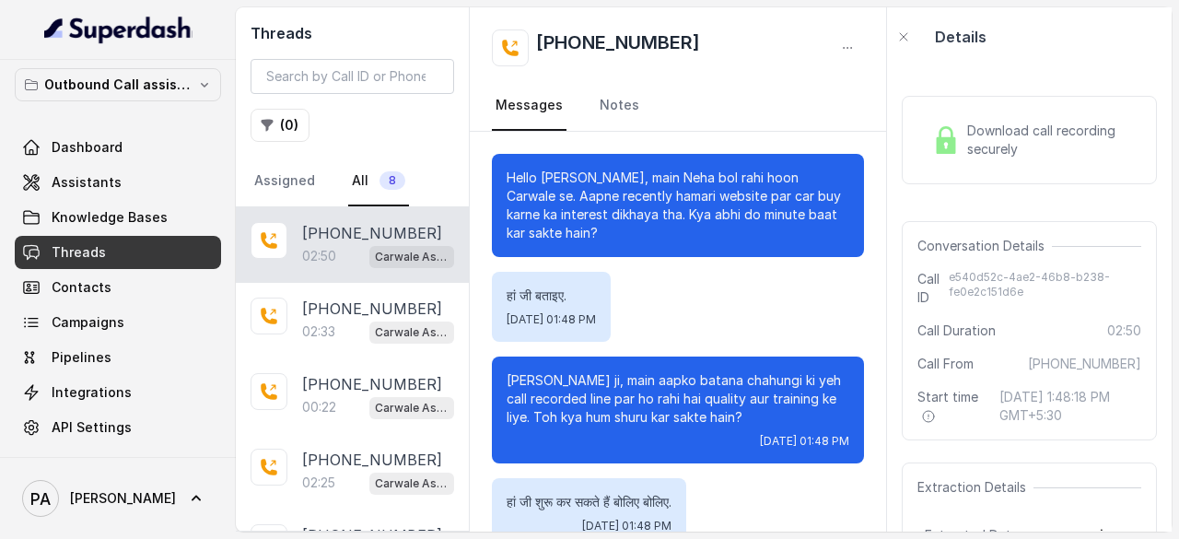
scroll to position [2768, 0]
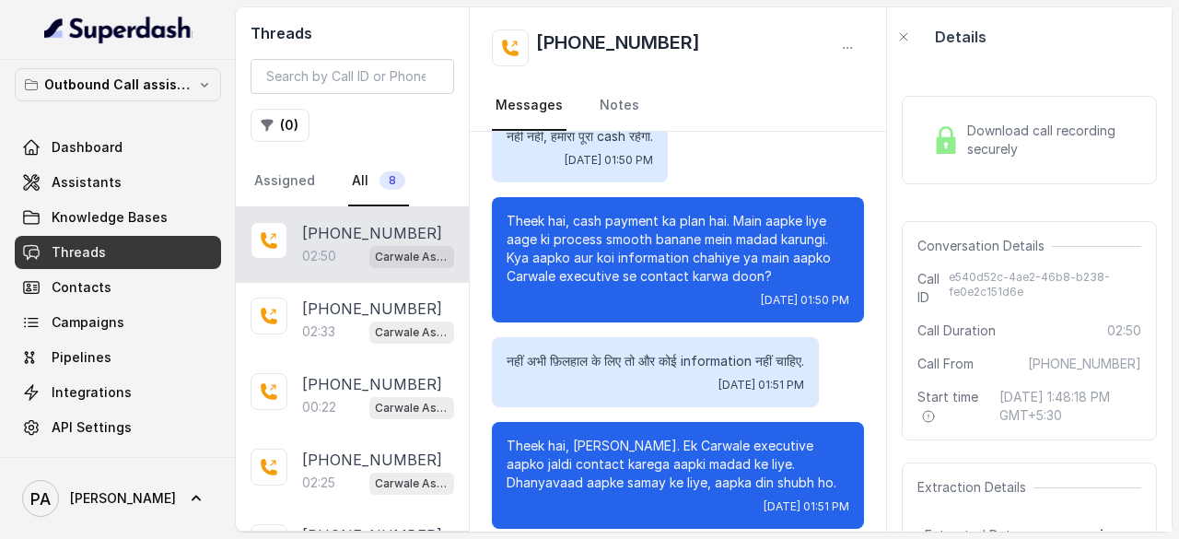
click at [982, 143] on span "Download call recording securely" at bounding box center [1050, 140] width 167 height 37
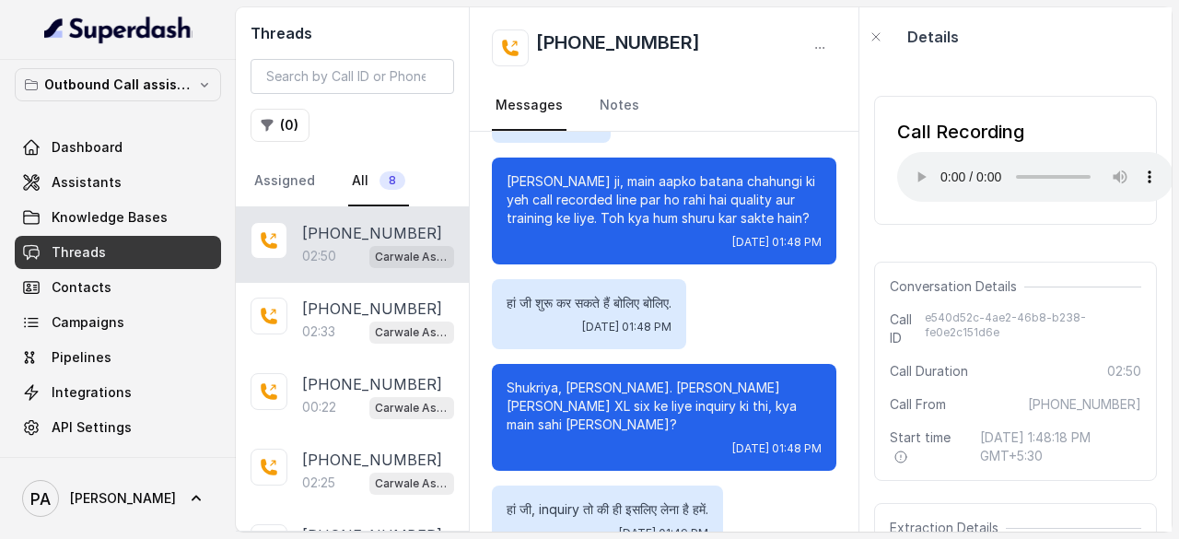
scroll to position [200, 0]
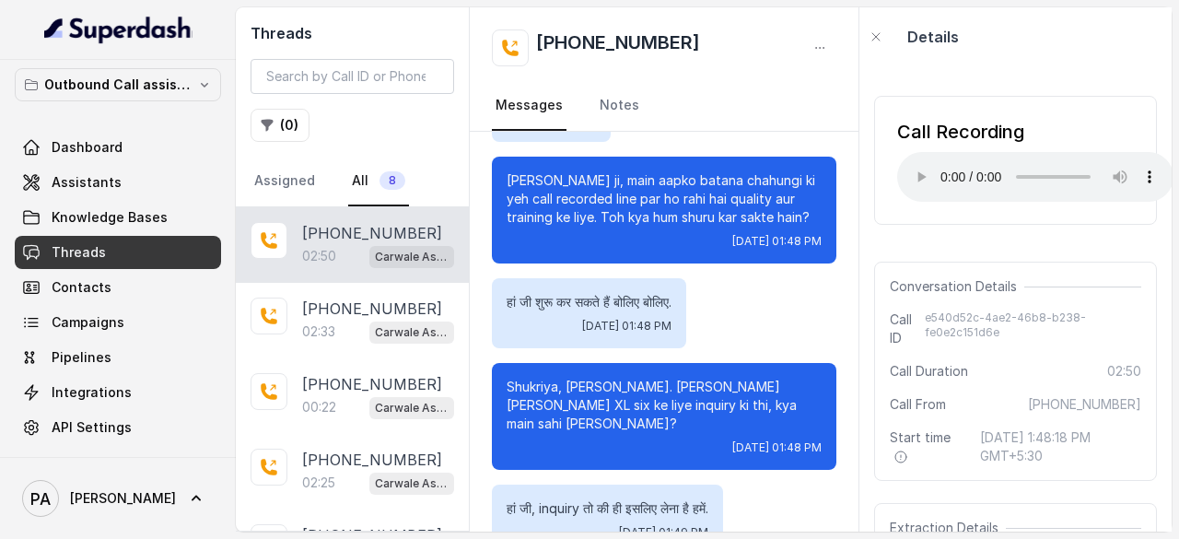
click at [820, 489] on div "हां जी, inquiry तो की ही इसलिए लेना है हमें. [DATE] 01:49 PM" at bounding box center [664, 520] width 345 height 70
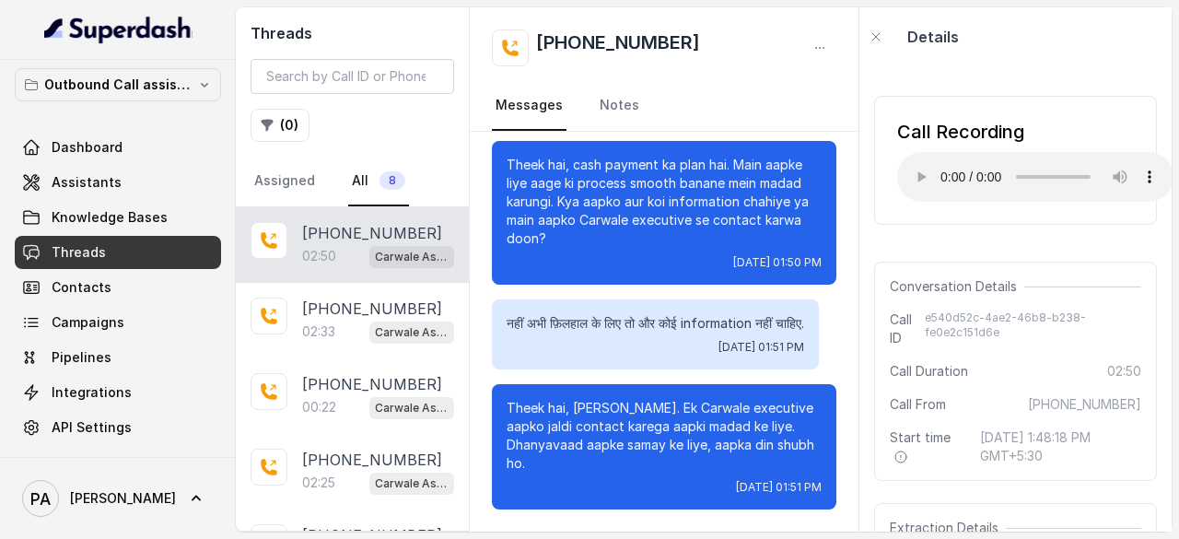
scroll to position [2929, 0]
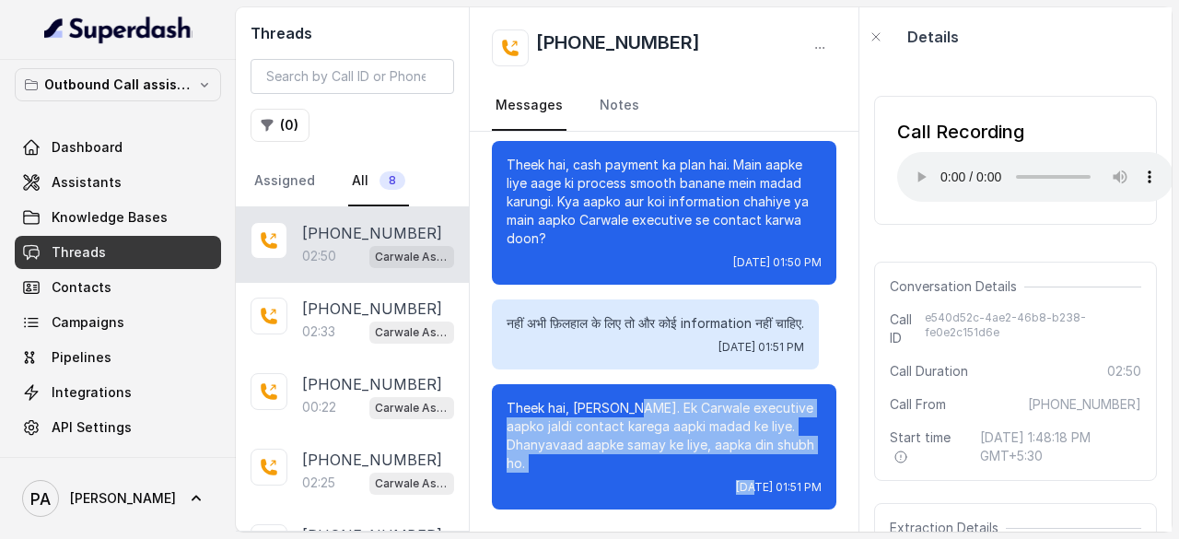
drag, startPoint x: 622, startPoint y: 414, endPoint x: 689, endPoint y: 484, distance: 97.1
click at [689, 484] on div "Theek hai, [PERSON_NAME]. Ek Carwale executive aapko jaldi contact karega aapki…" at bounding box center [664, 446] width 345 height 125
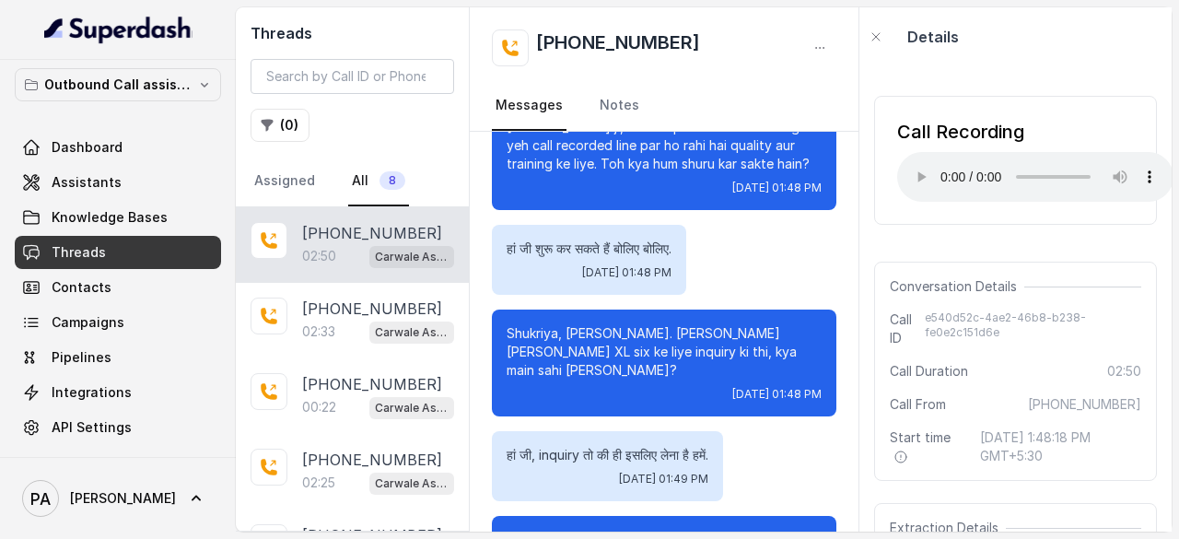
scroll to position [248, 0]
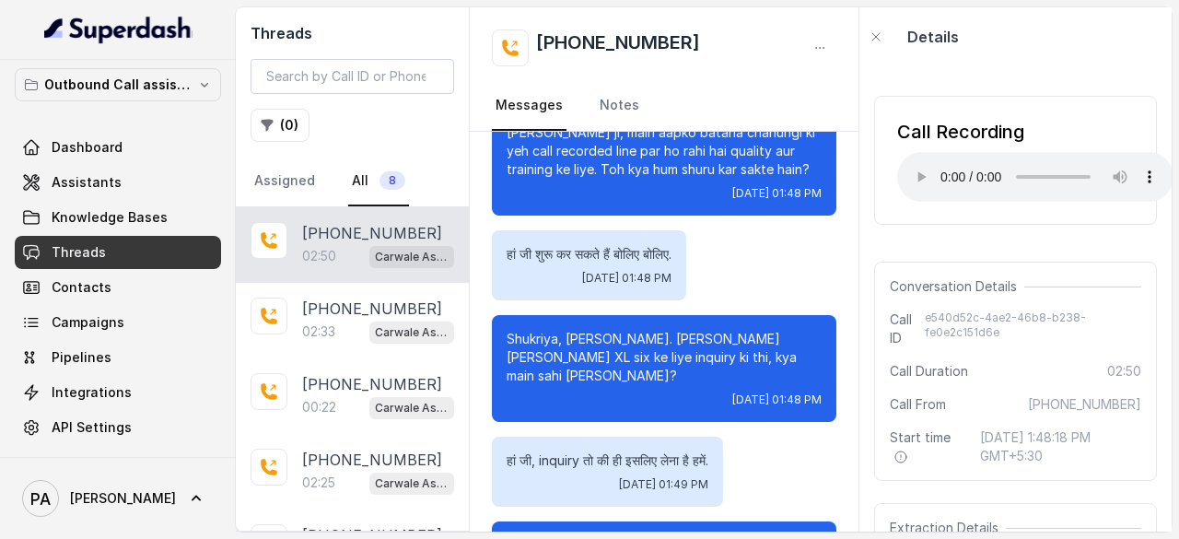
click at [551, 343] on p "Shukriya, [PERSON_NAME]. [PERSON_NAME] [PERSON_NAME] XL six ke liye inquiry ki …" at bounding box center [664, 357] width 315 height 55
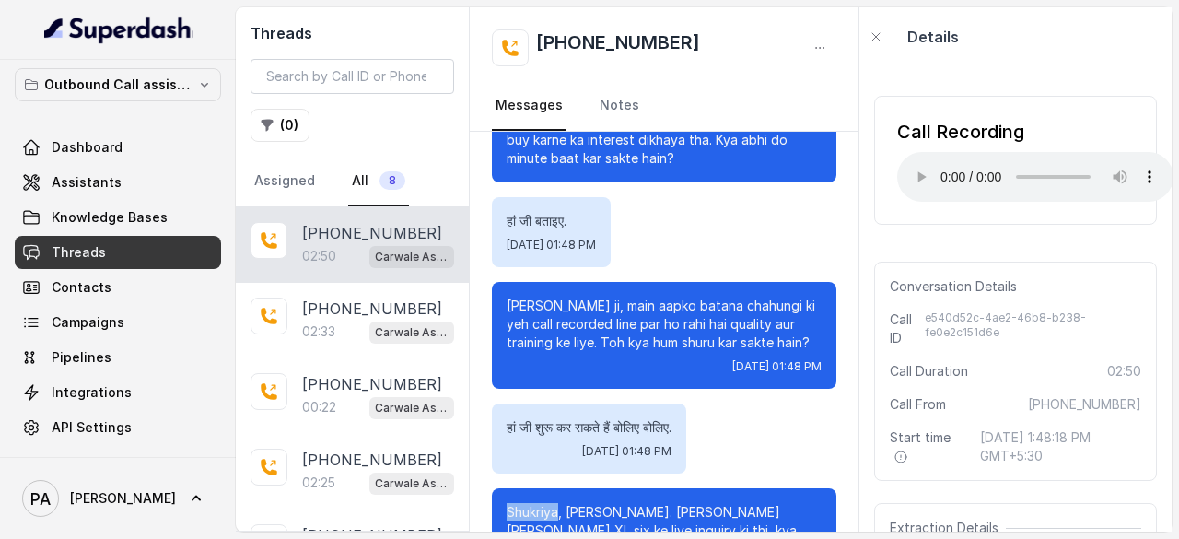
scroll to position [0, 0]
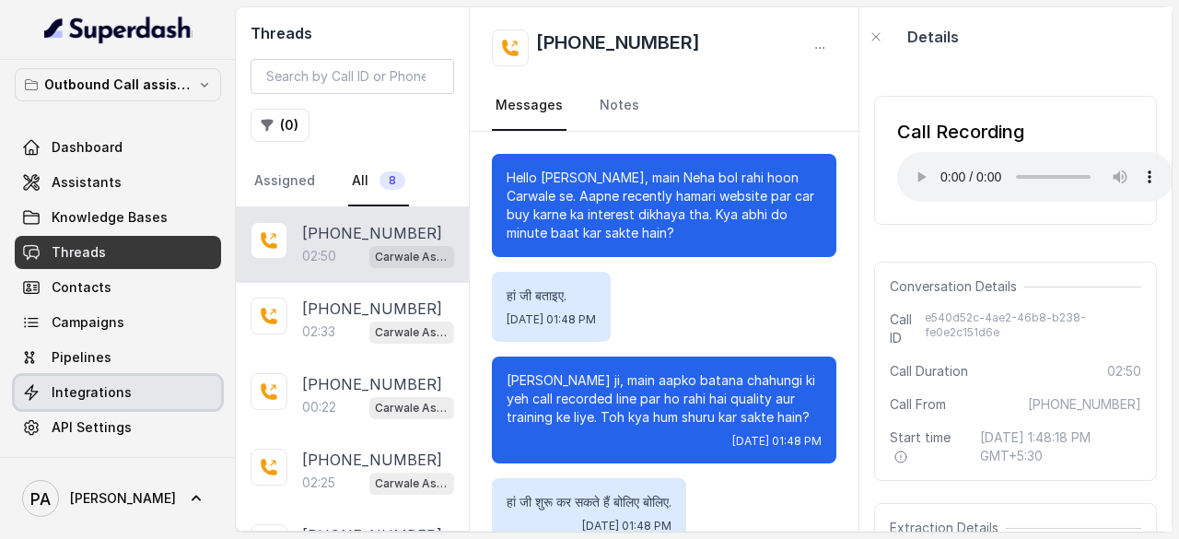
click at [118, 394] on span "Integrations" at bounding box center [92, 392] width 80 height 18
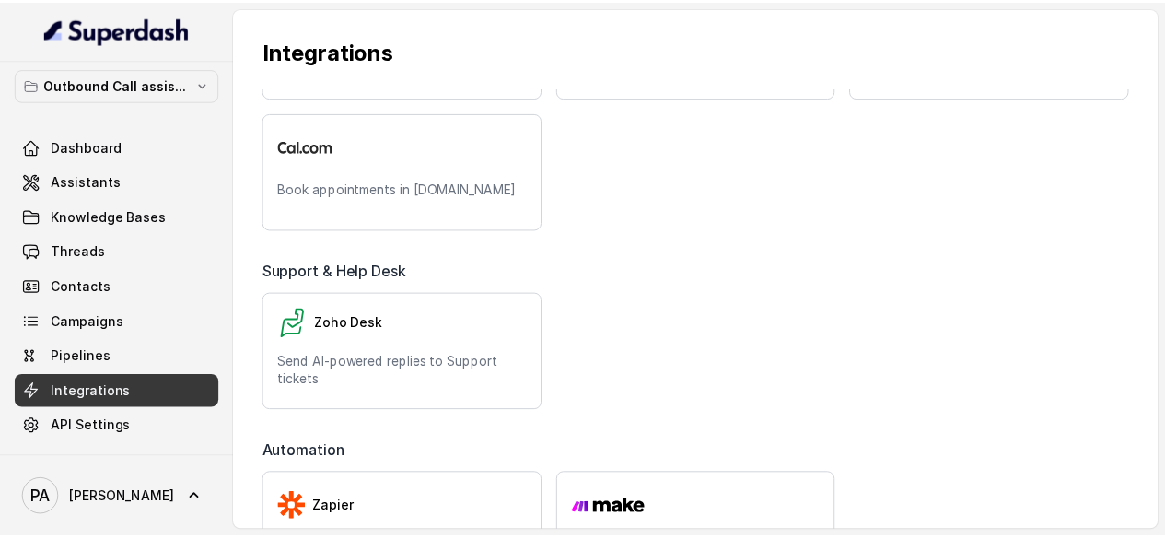
scroll to position [802, 0]
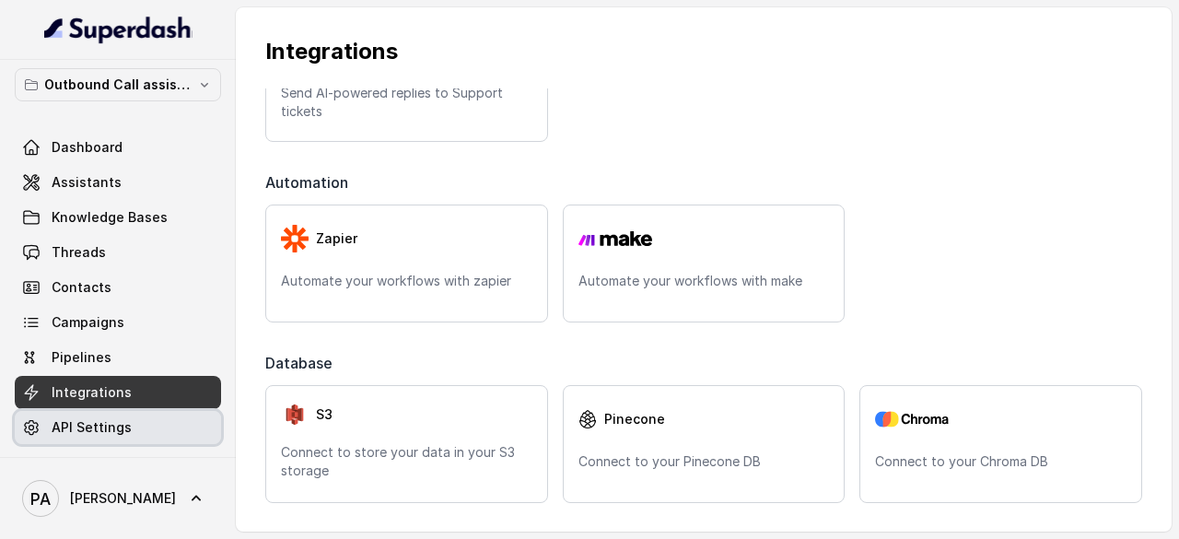
click at [138, 434] on link "API Settings" at bounding box center [118, 427] width 206 height 33
